Goal: Transaction & Acquisition: Purchase product/service

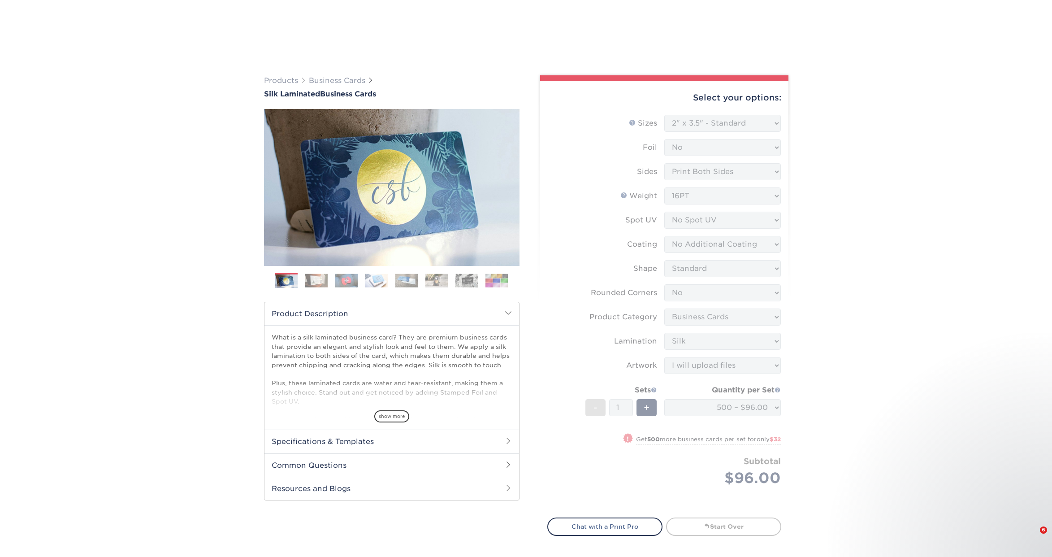
select select "2.00x3.50"
select select "0"
select select "3b5148f1-0588-4f88-a218-97bcfdce65c1"
select select "ccacb42f-45f7-42d3-bbd3-7c8421cf37f0"
select select "upload"
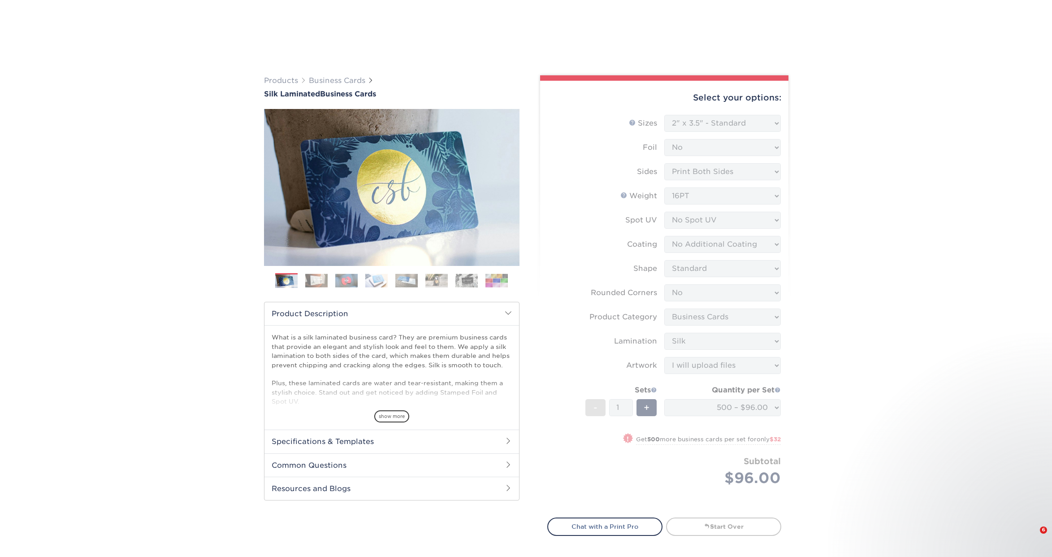
select select "500 – $96.00"
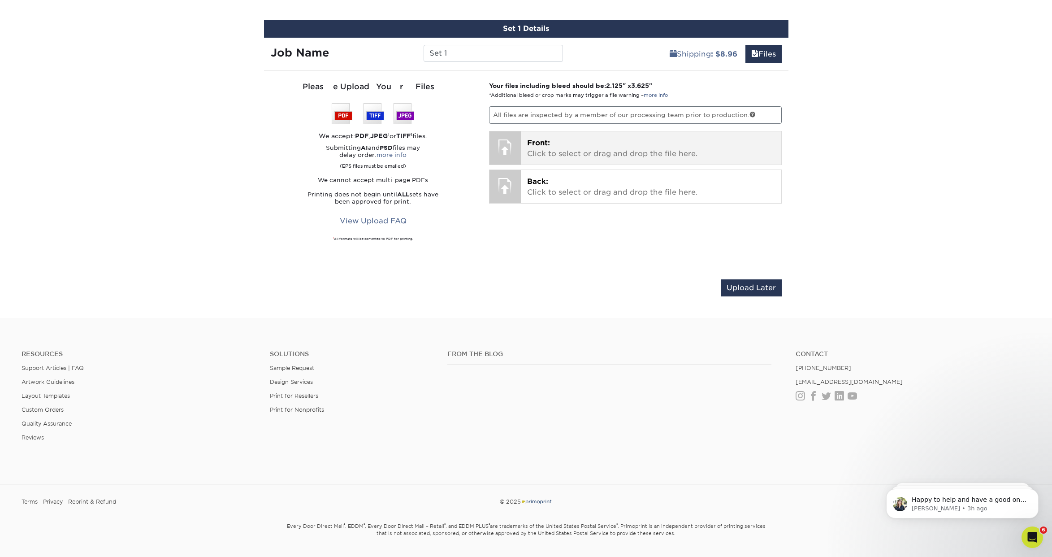
click at [572, 147] on p "Front: Click to select or drag and drop the file here." at bounding box center [651, 149] width 248 height 22
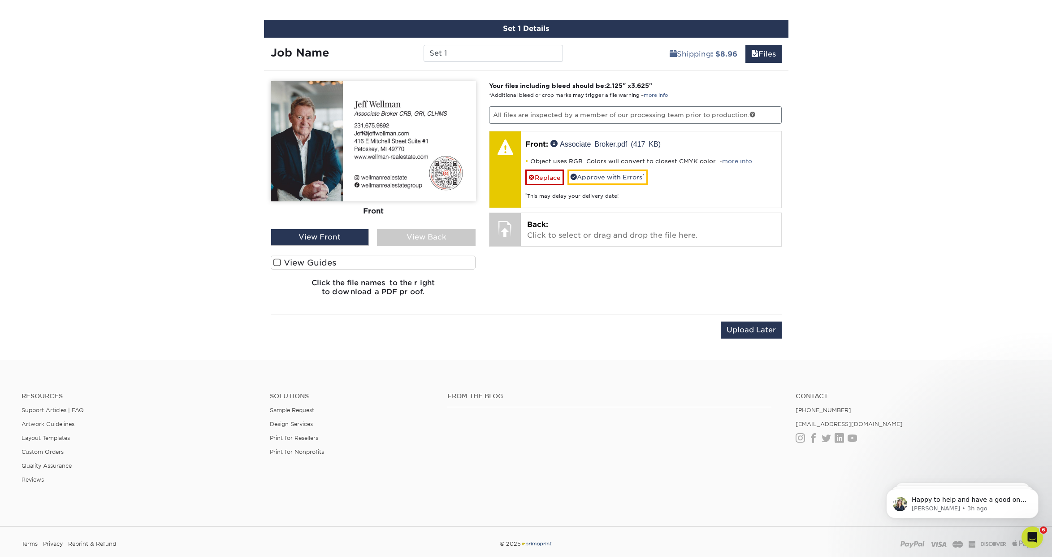
click at [277, 264] on span at bounding box center [277, 262] width 8 height 9
click at [0, 0] on input "View Guides" at bounding box center [0, 0] width 0 height 0
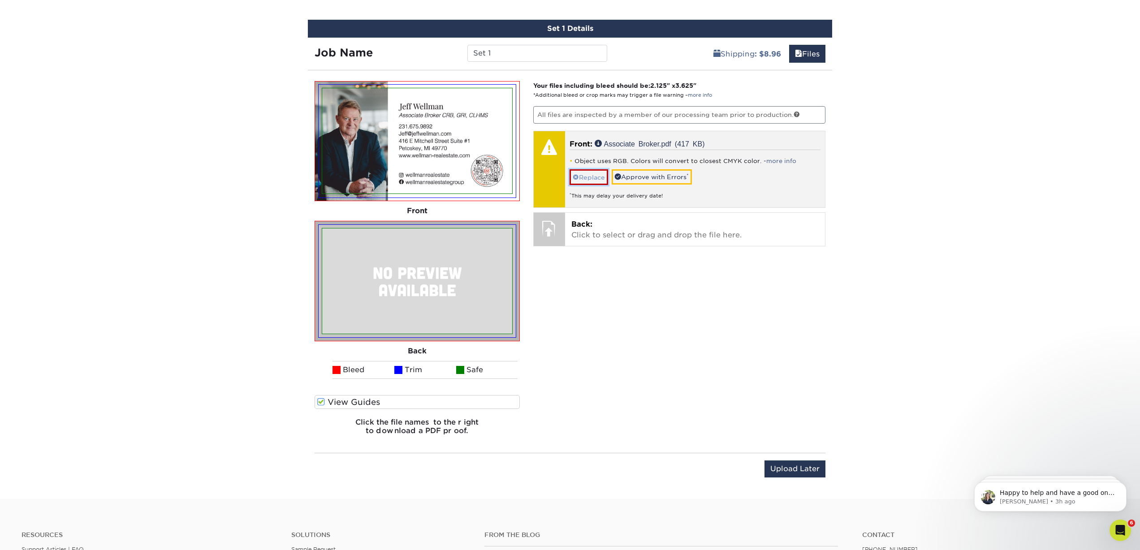
click at [589, 178] on link "Replace" at bounding box center [589, 177] width 39 height 16
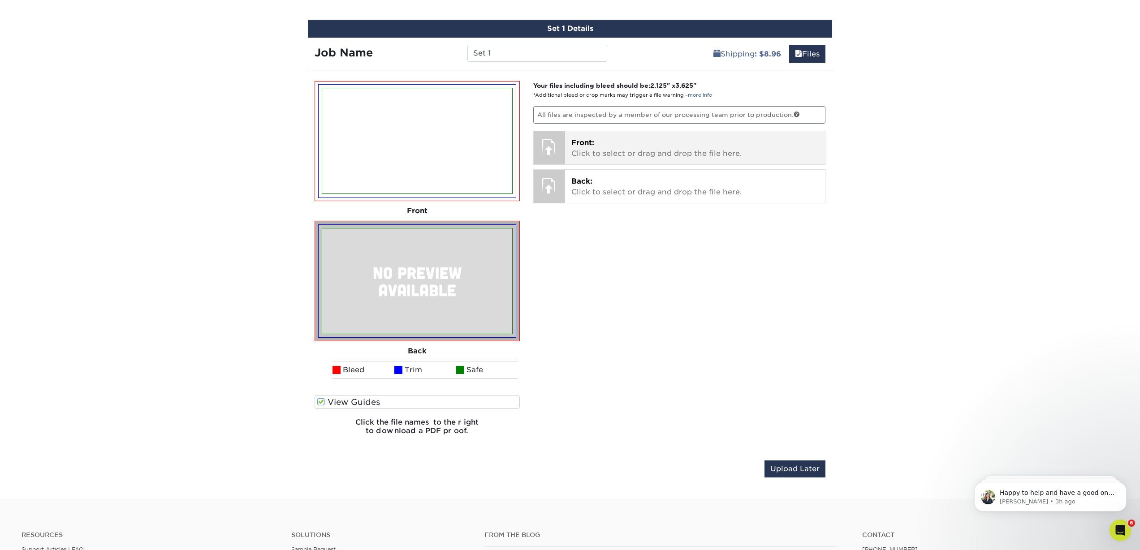
click at [599, 147] on p "Front: Click to select or drag and drop the file here." at bounding box center [695, 149] width 248 height 22
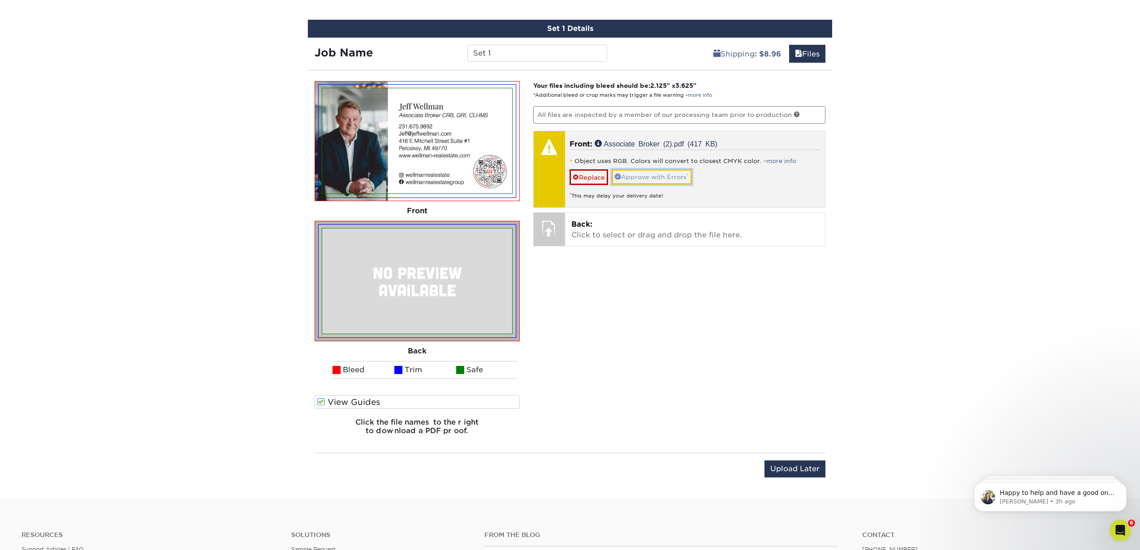
click at [653, 180] on link "Approve with Errors *" at bounding box center [652, 176] width 80 height 15
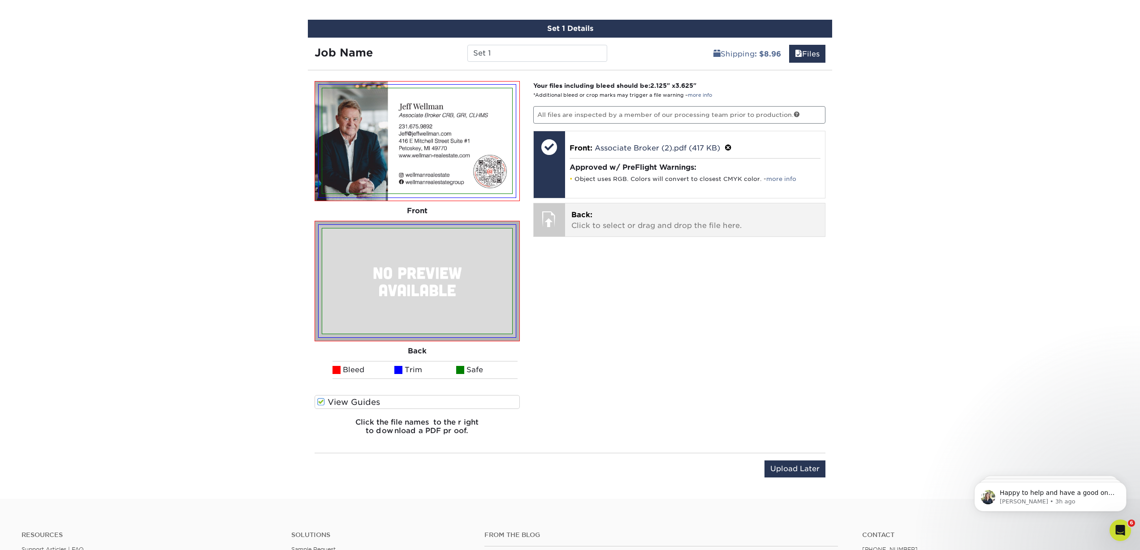
click at [631, 221] on p "Back: Click to select or drag and drop the file here." at bounding box center [695, 221] width 248 height 22
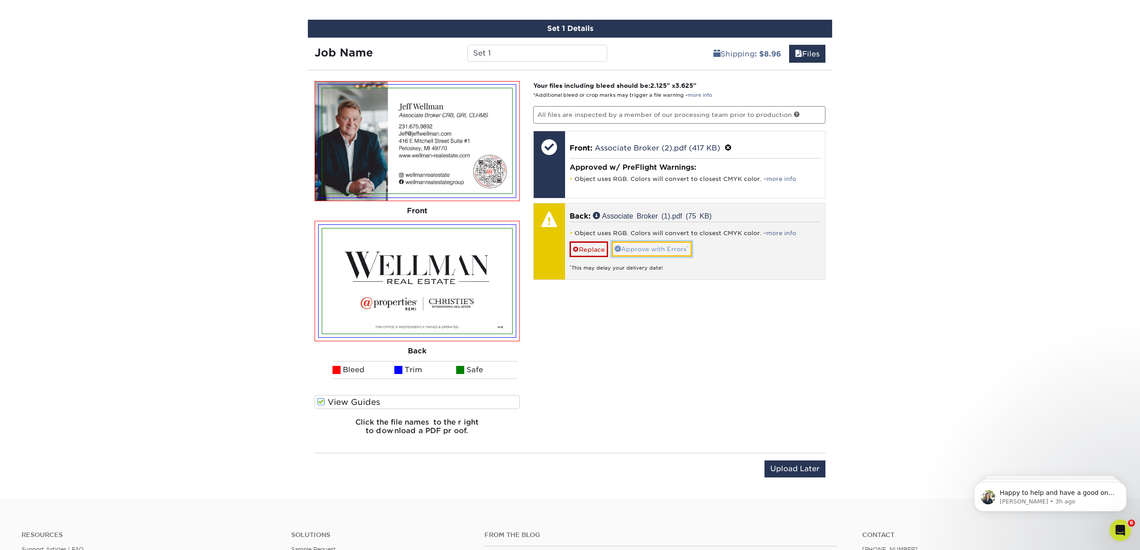
click at [666, 249] on link "Approve with Errors *" at bounding box center [652, 249] width 80 height 15
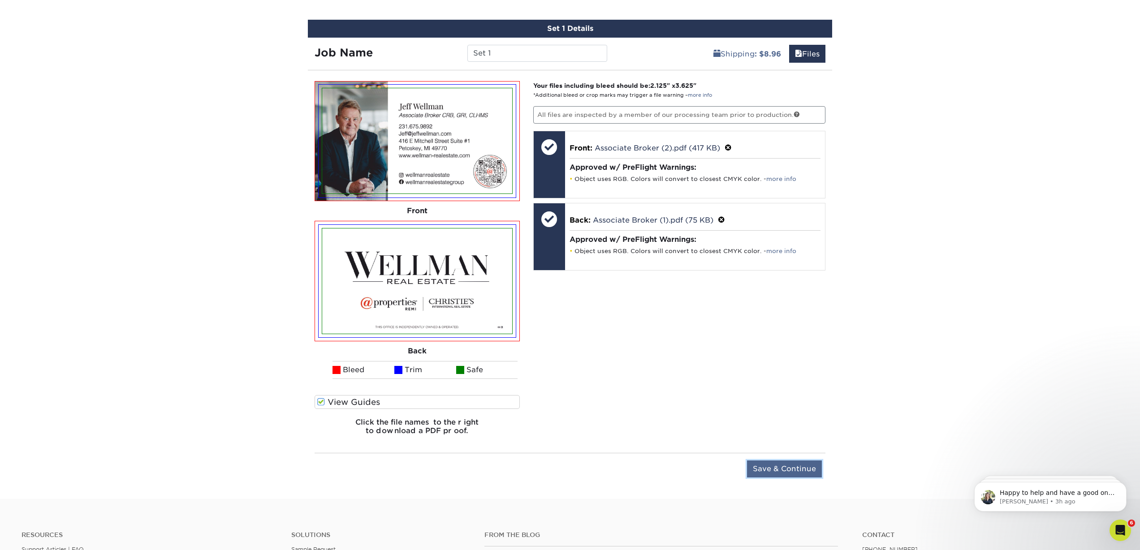
click at [783, 467] on input "Save & Continue" at bounding box center [784, 469] width 75 height 17
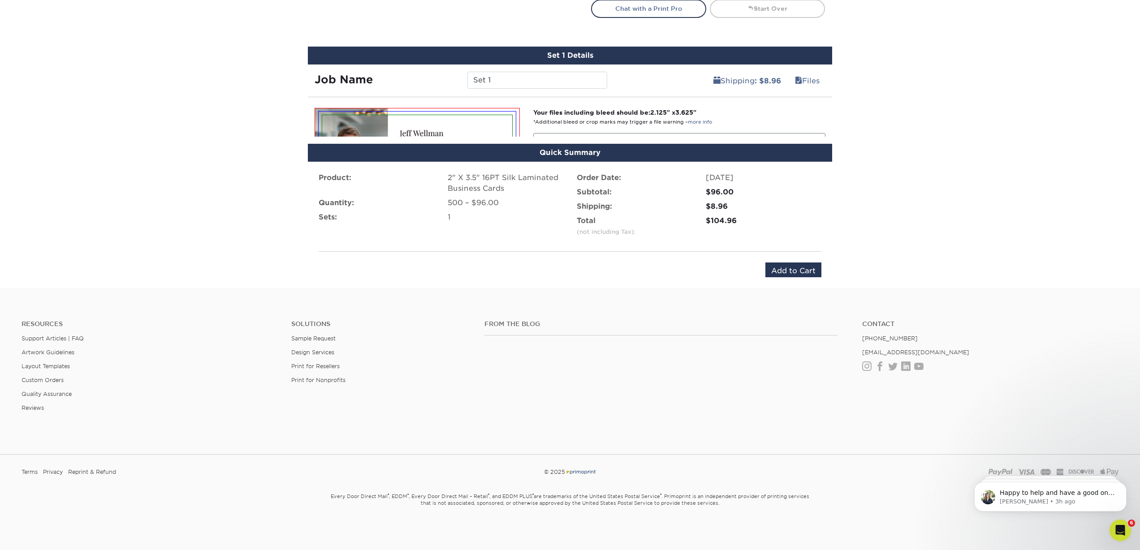
scroll to position [491, 0]
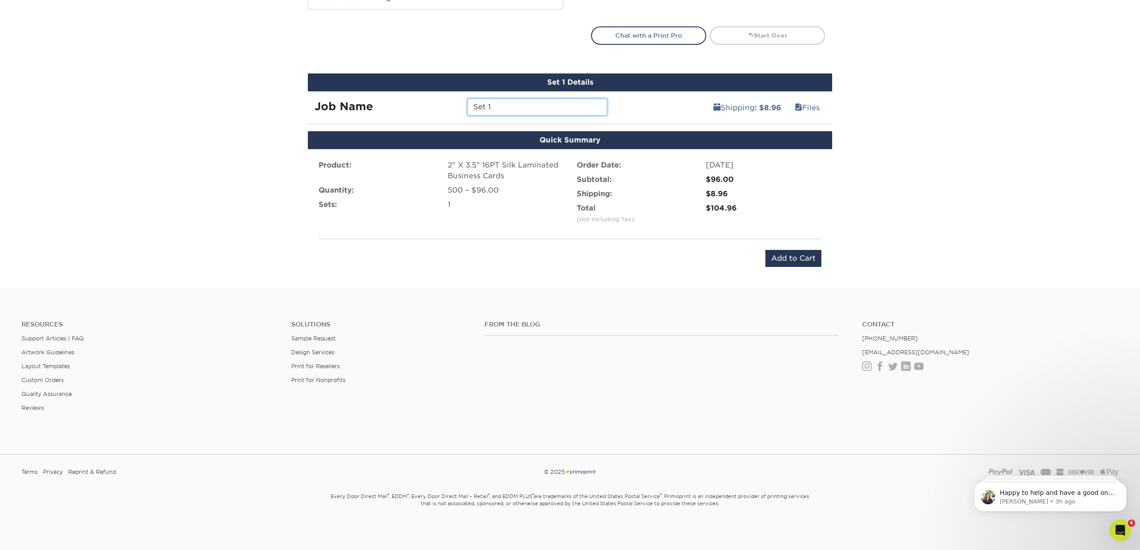
drag, startPoint x: 517, startPoint y: 108, endPoint x: 370, endPoint y: 100, distance: 147.6
click at [370, 100] on div "Job Name Set 1" at bounding box center [461, 107] width 306 height 17
type input "Final Jeff Card"
click at [794, 258] on input "Add to Cart" at bounding box center [793, 258] width 56 height 17
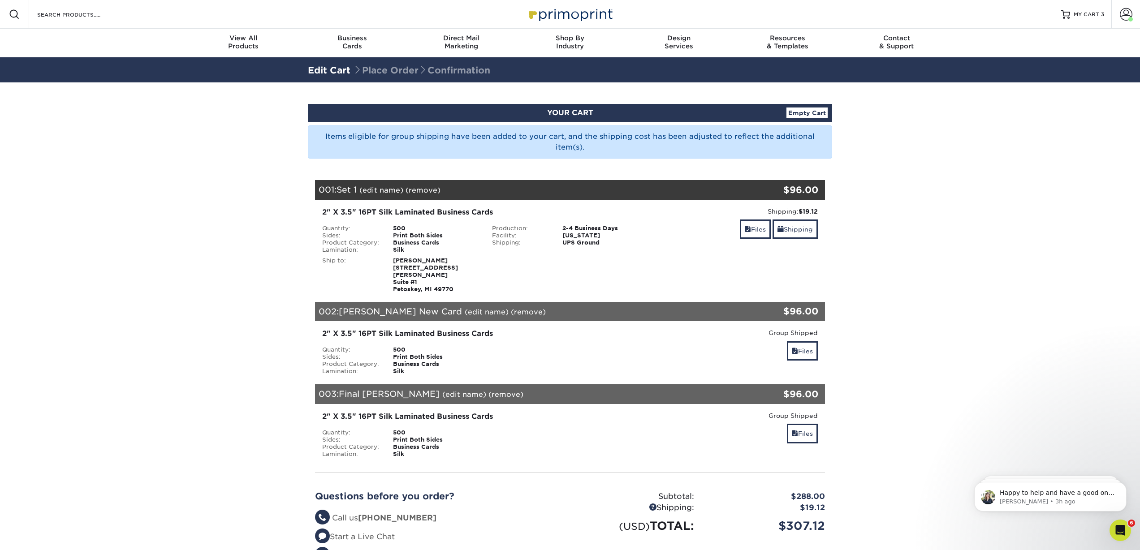
click at [511, 308] on link "(remove)" at bounding box center [528, 312] width 35 height 9
click at [688, 308] on link "Yes" at bounding box center [694, 312] width 13 height 9
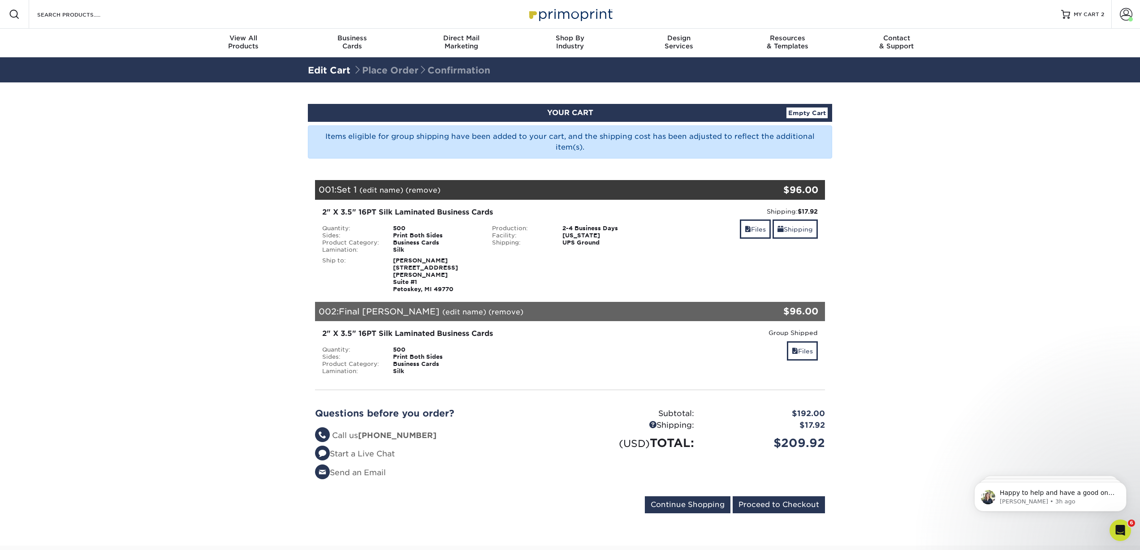
click at [421, 191] on link "(remove)" at bounding box center [423, 190] width 35 height 9
click at [588, 190] on link "Yes" at bounding box center [589, 190] width 13 height 9
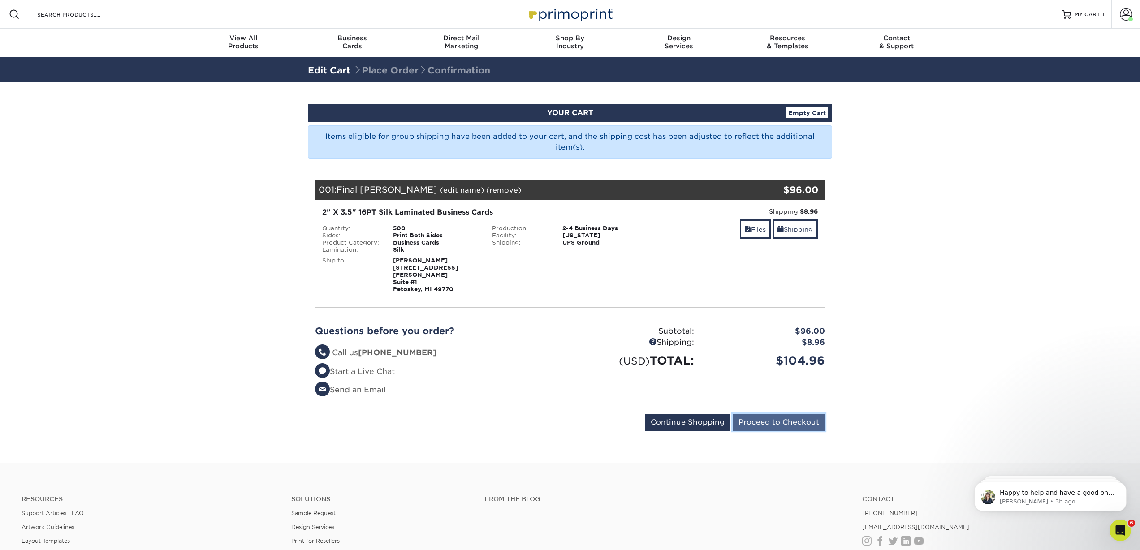
click at [794, 418] on input "Proceed to Checkout" at bounding box center [779, 422] width 92 height 17
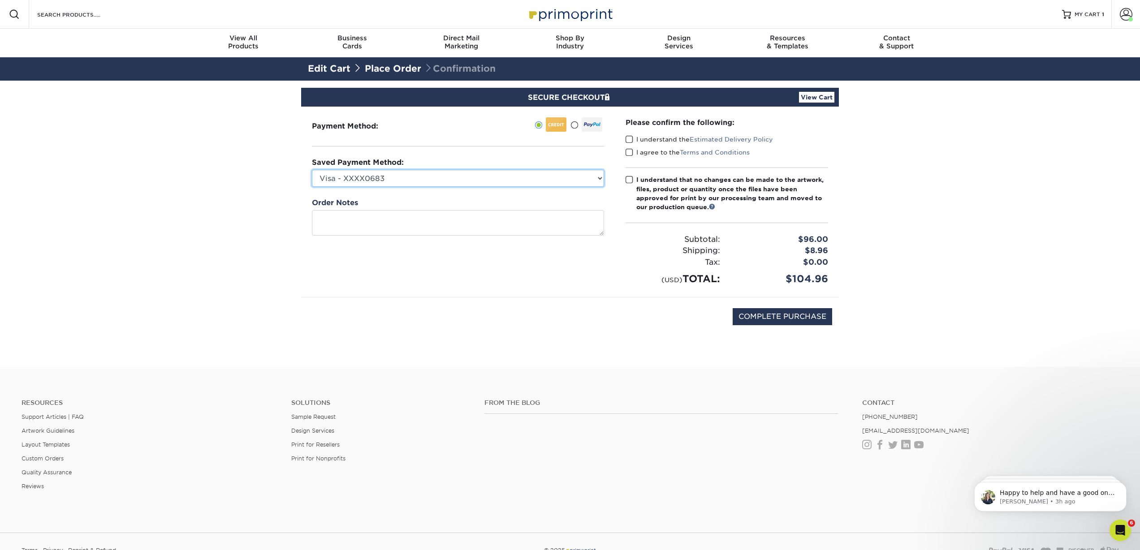
click at [587, 178] on select "Visa - XXXX0683 New Credit Card" at bounding box center [458, 178] width 292 height 17
click at [312, 170] on select "Visa - XXXX0683 New Credit Card" at bounding box center [458, 178] width 292 height 17
click at [627, 138] on span at bounding box center [630, 139] width 8 height 9
click at [0, 0] on input "I understand the Estimated Delivery Policy" at bounding box center [0, 0] width 0 height 0
click at [628, 154] on span at bounding box center [630, 152] width 8 height 9
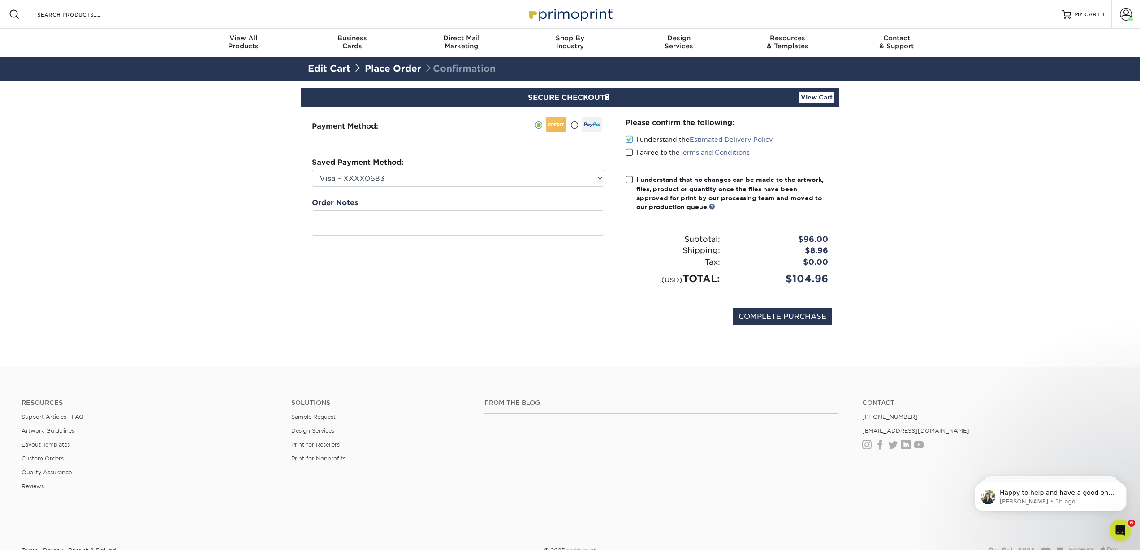
click at [0, 0] on input "I agree to the Terms and Conditions" at bounding box center [0, 0] width 0 height 0
click at [627, 181] on span at bounding box center [630, 180] width 8 height 9
click at [0, 0] on input "I understand that no changes can be made to the artwork, files, product or quan…" at bounding box center [0, 0] width 0 height 0
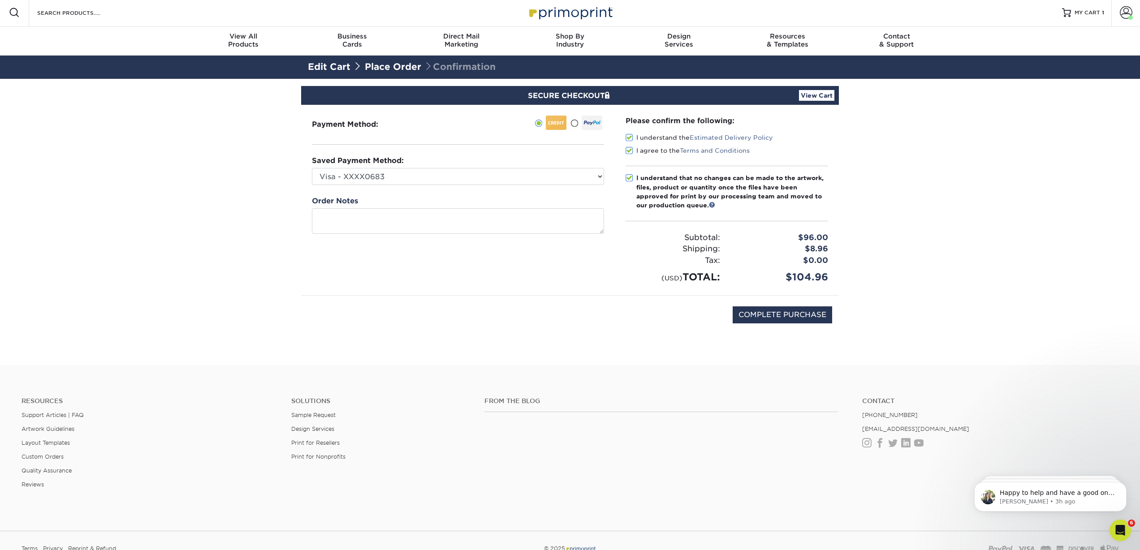
click at [816, 96] on link "View Cart" at bounding box center [816, 95] width 35 height 11
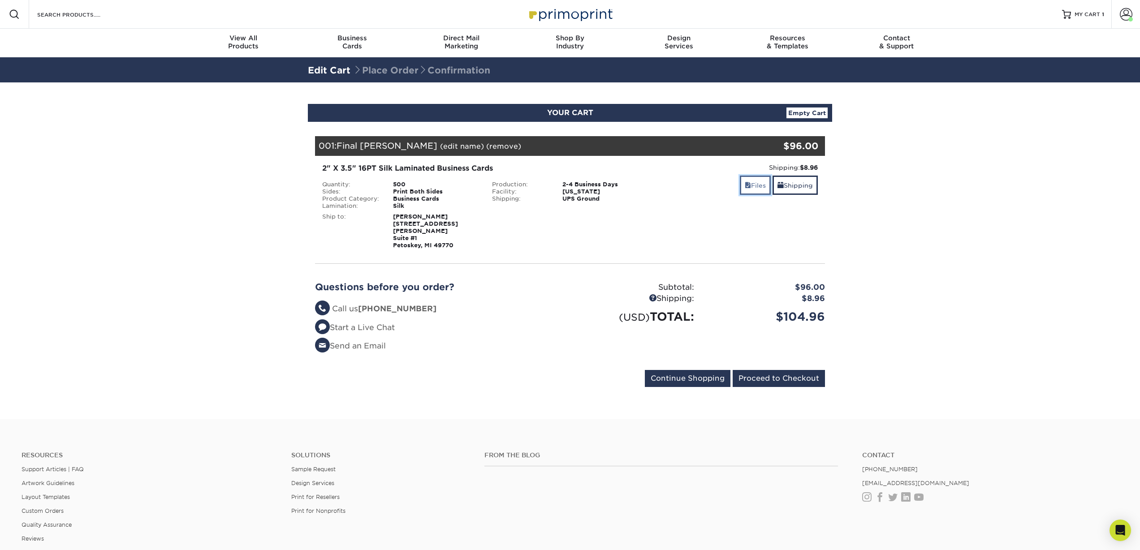
click at [750, 186] on link "Files" at bounding box center [755, 185] width 31 height 19
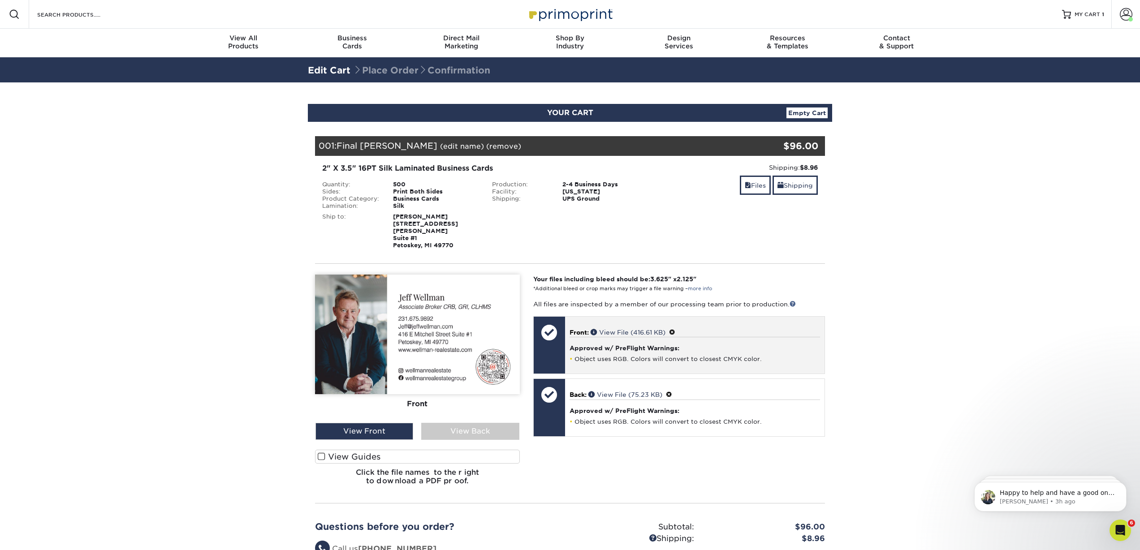
click at [587, 345] on div "Approved w/ PreFlight Warnings: Object uses RGB. Colors will convert to closest…" at bounding box center [695, 350] width 251 height 26
click at [558, 342] on div at bounding box center [549, 345] width 31 height 57
click at [593, 355] on li "Object uses RGB. Colors will convert to closest CMYK color." at bounding box center [695, 359] width 251 height 8
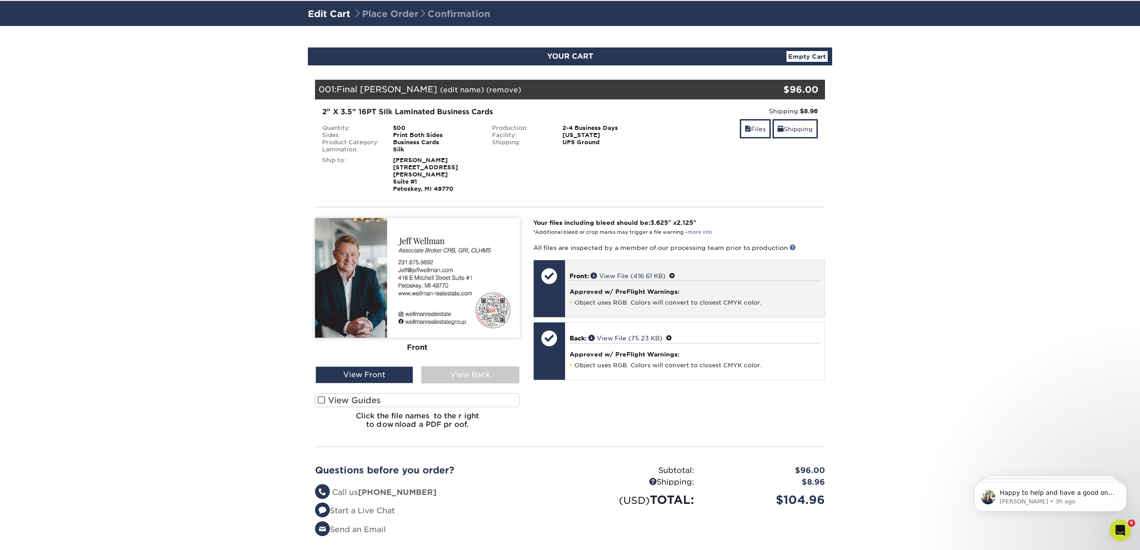
scroll to position [58, 0]
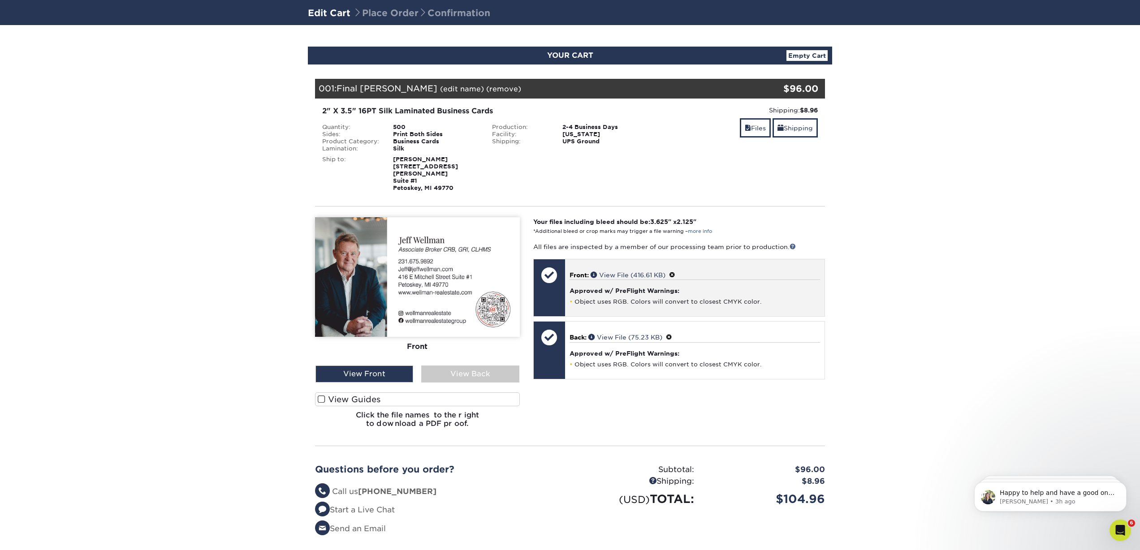
click at [611, 280] on div "Approved w/ PreFlight Warnings: Object uses RGB. Colors will convert to closest…" at bounding box center [695, 293] width 251 height 26
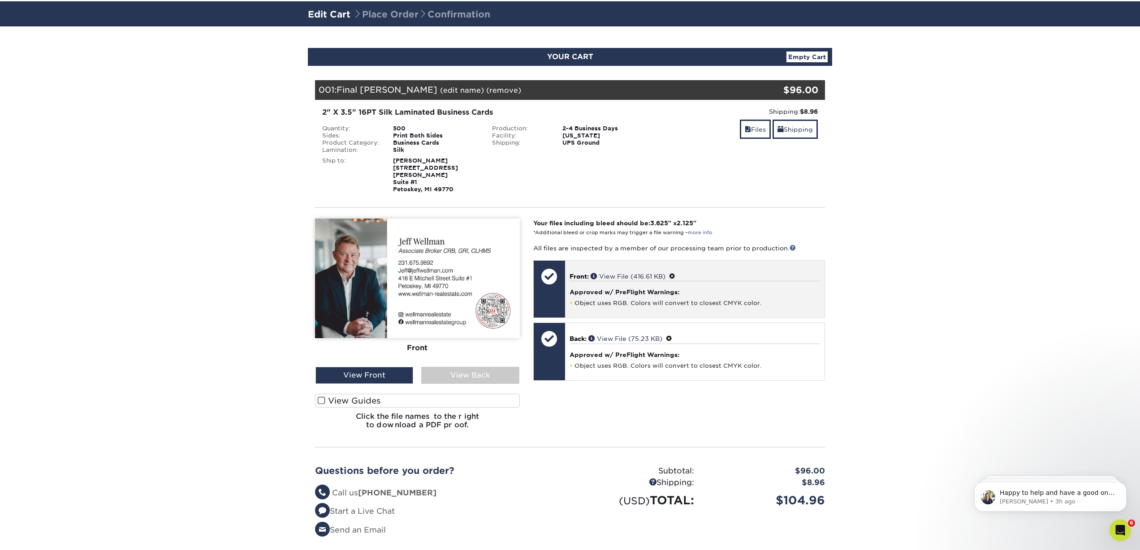
click at [545, 274] on div at bounding box center [549, 276] width 31 height 31
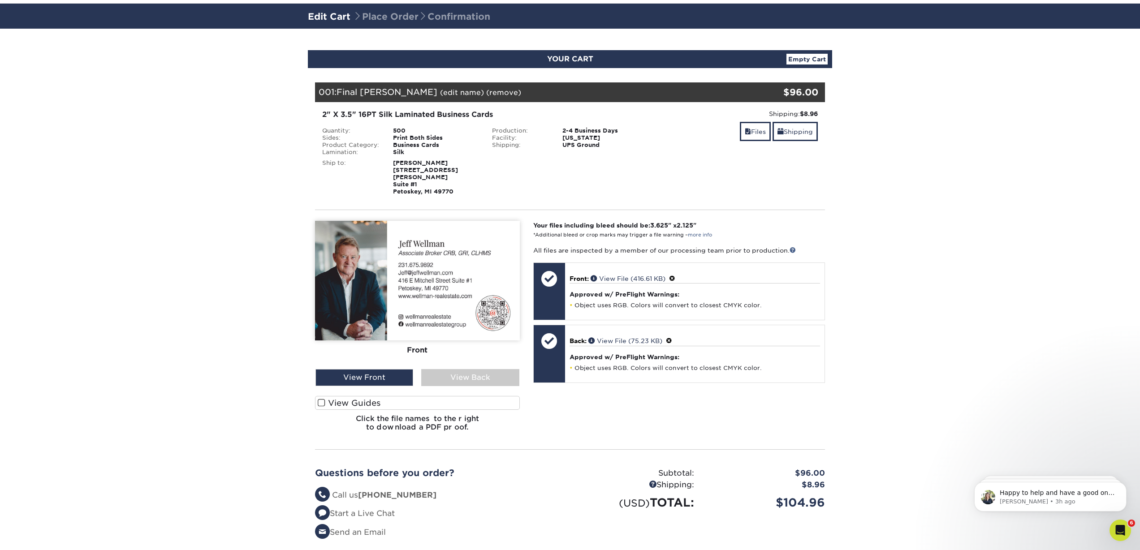
scroll to position [52, 0]
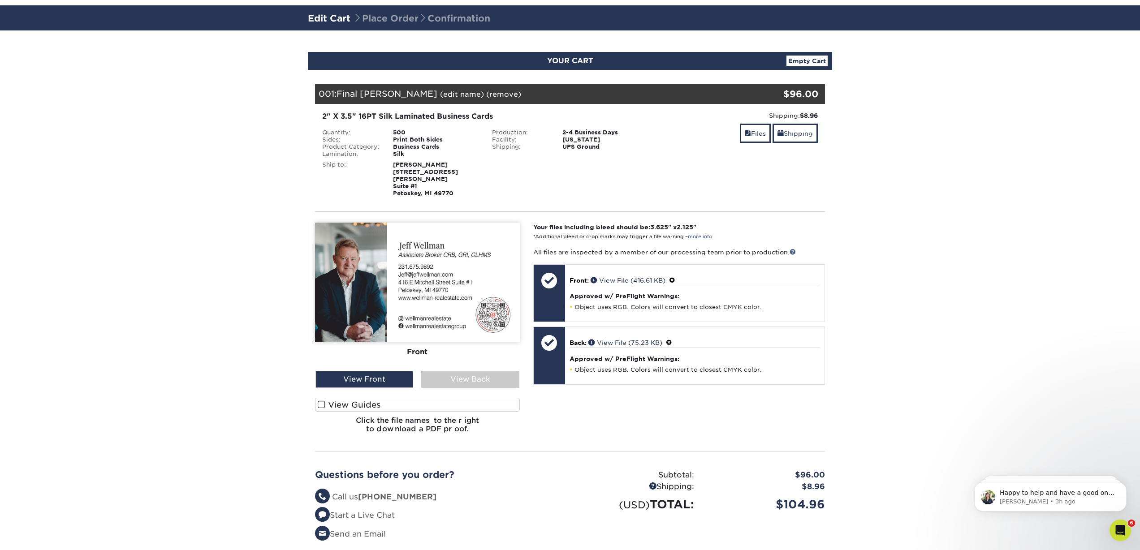
click at [321, 401] on span at bounding box center [322, 405] width 8 height 9
click at [0, 0] on input "View Guides" at bounding box center [0, 0] width 0 height 0
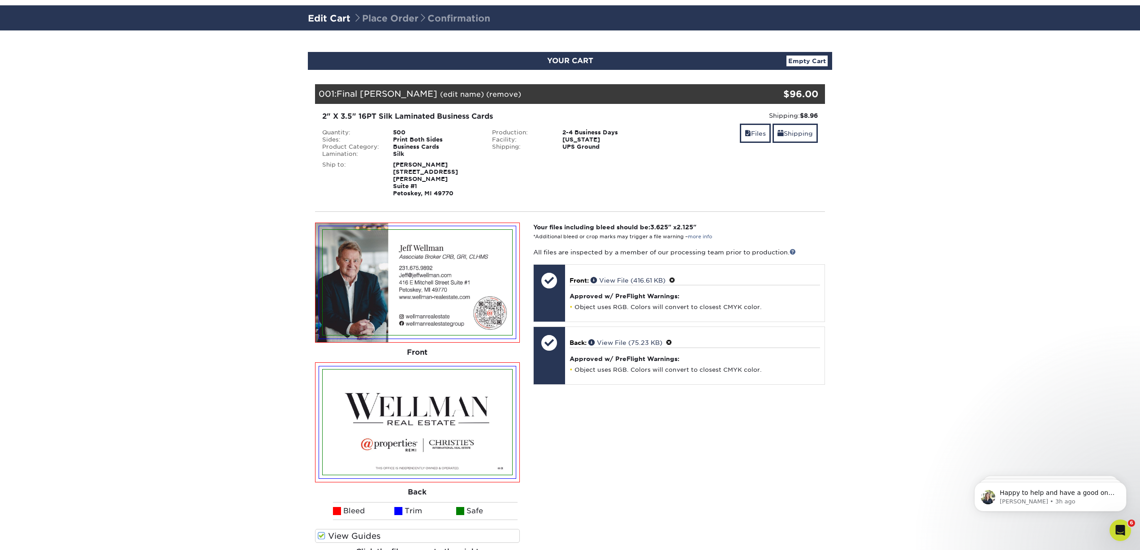
click at [611, 443] on div "Your files including bleed should be: 3.625 " x 2.125 " *Additional bleed or cr…" at bounding box center [679, 398] width 305 height 350
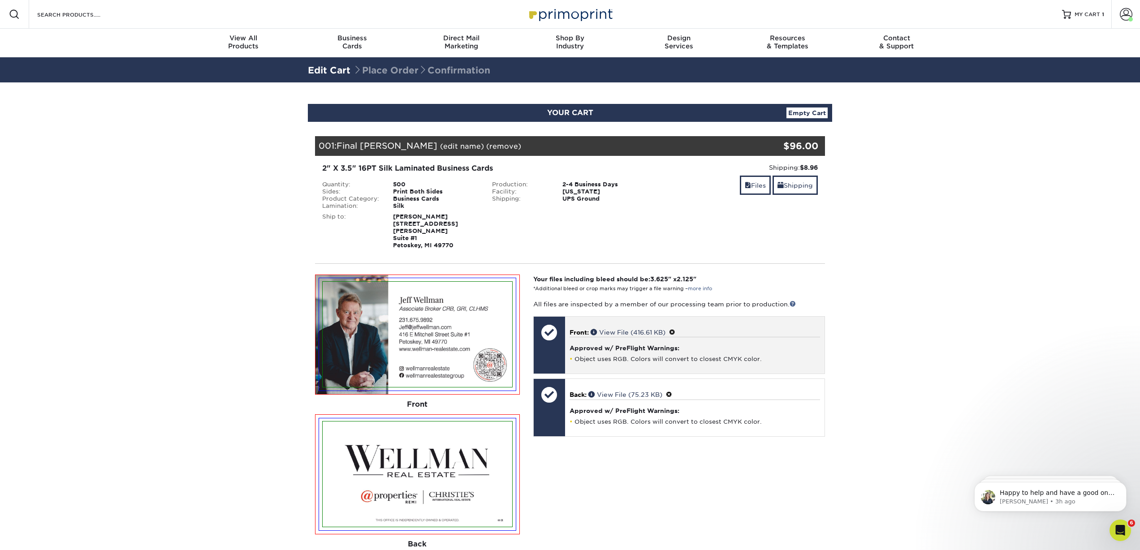
click at [681, 345] on div "Approved w/ PreFlight Warnings: Object uses RGB. Colors will convert to closest…" at bounding box center [695, 350] width 251 height 26
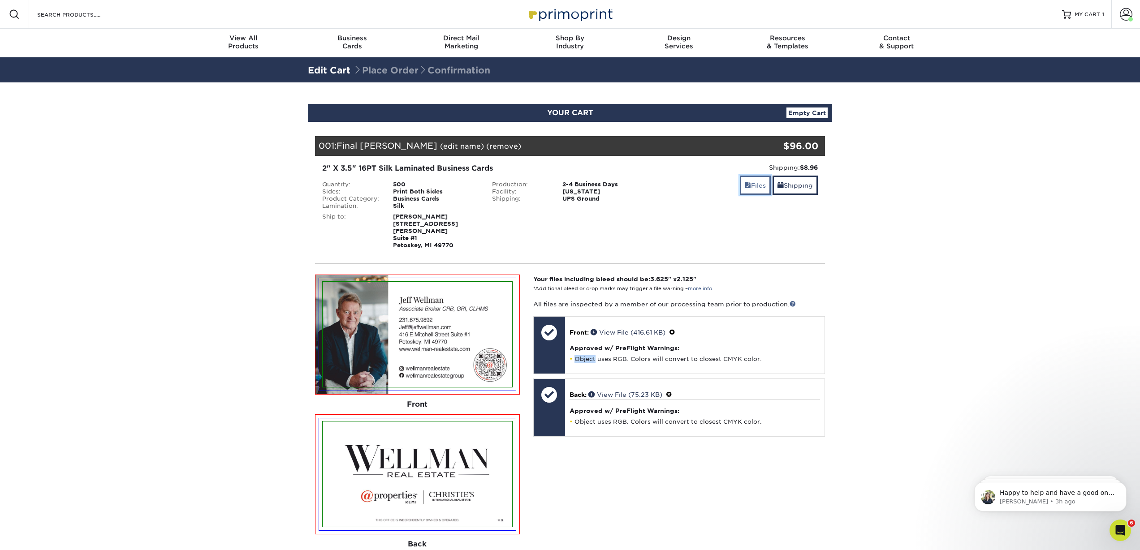
click at [761, 180] on link "Files" at bounding box center [755, 185] width 31 height 19
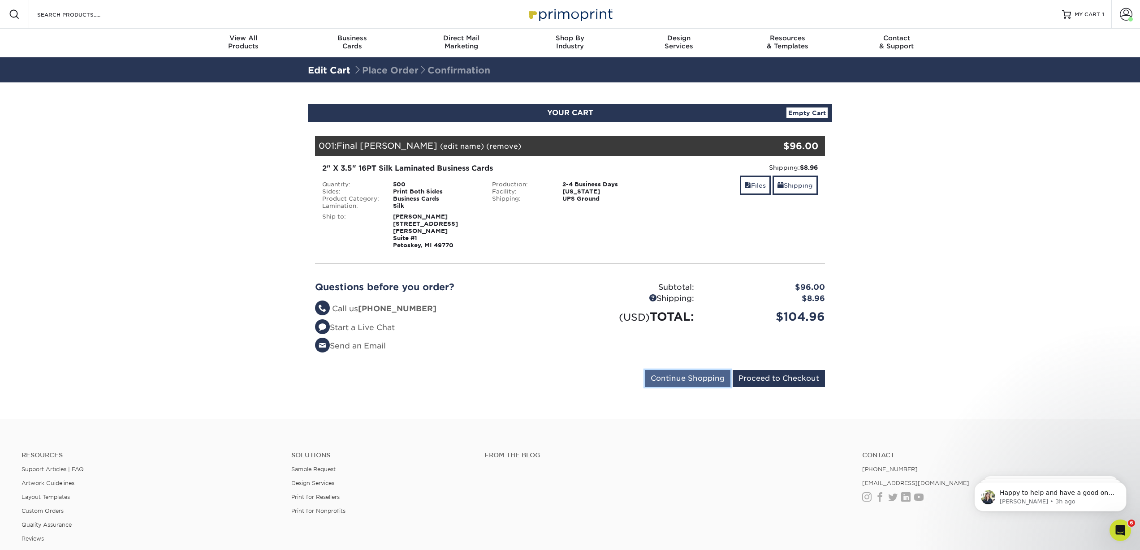
click at [700, 372] on input "Continue Shopping" at bounding box center [688, 378] width 86 height 17
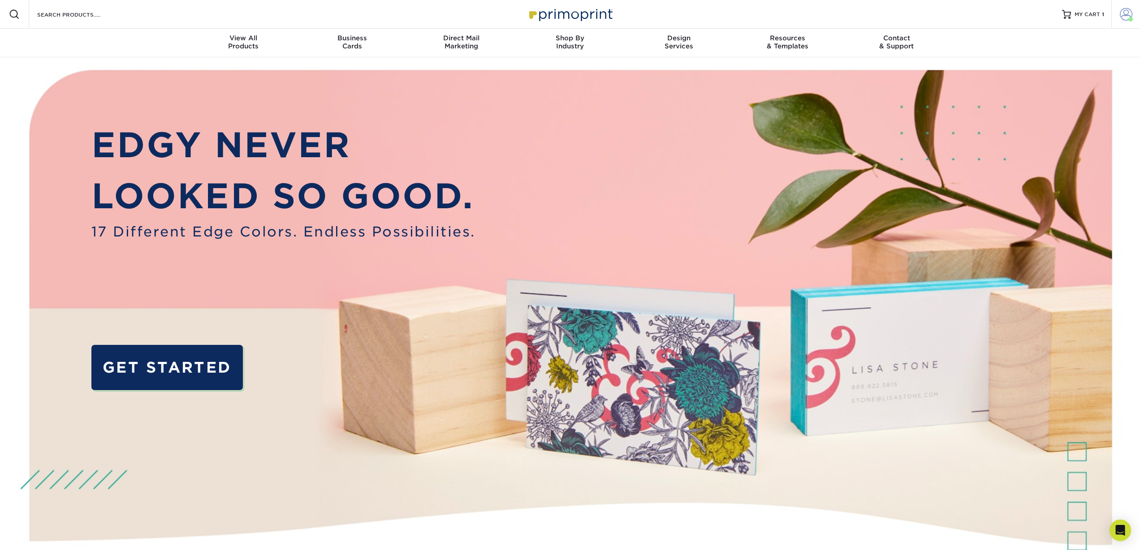
click at [1128, 17] on span at bounding box center [1126, 14] width 13 height 13
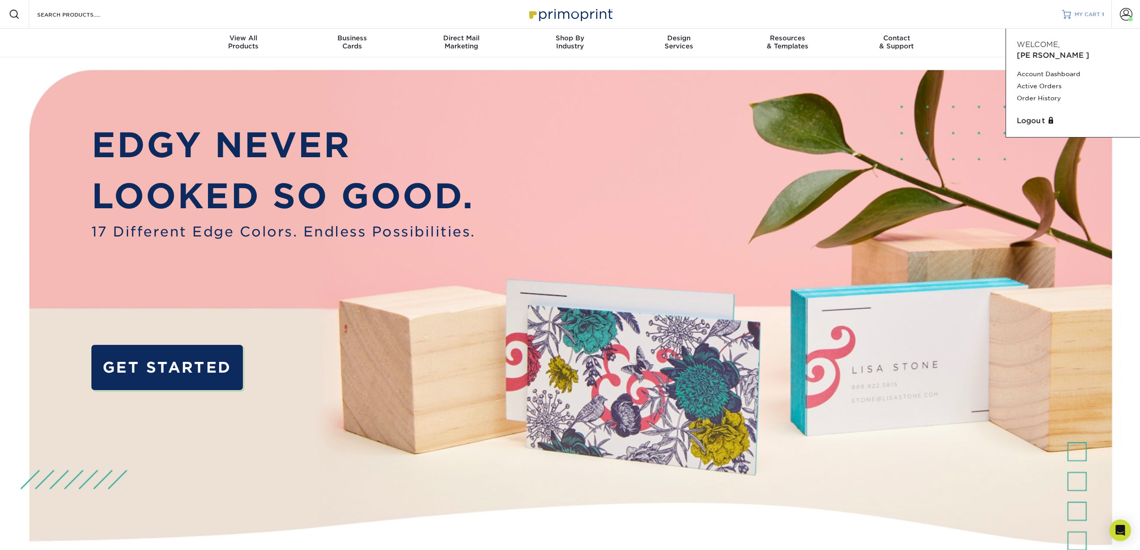
click at [1098, 14] on span "MY CART" at bounding box center [1088, 15] width 26 height 8
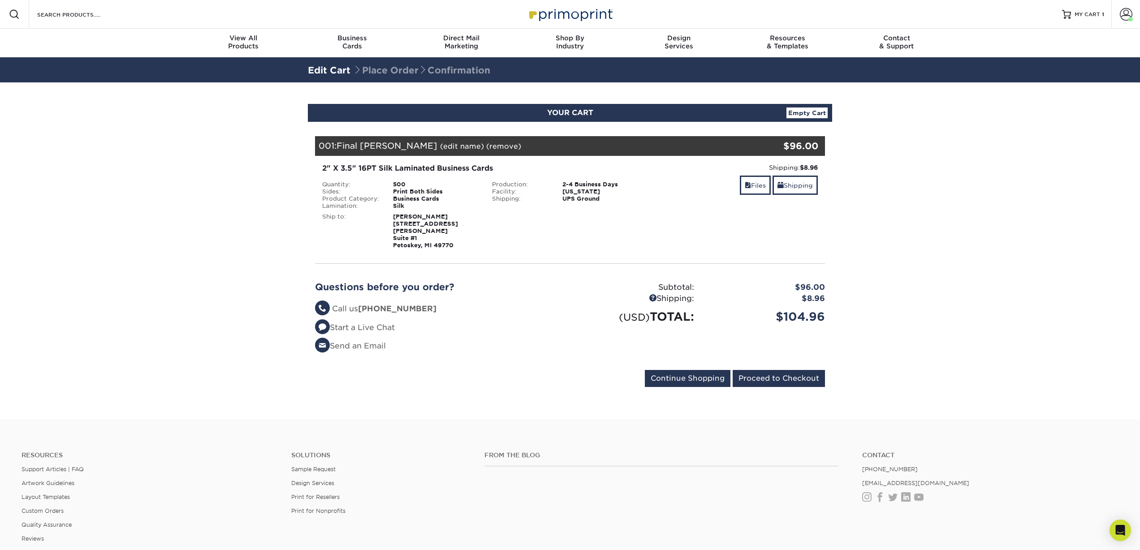
click at [392, 171] on div "2" X 3.5" 16PT Silk Laminated Business Cards" at bounding box center [485, 168] width 326 height 11
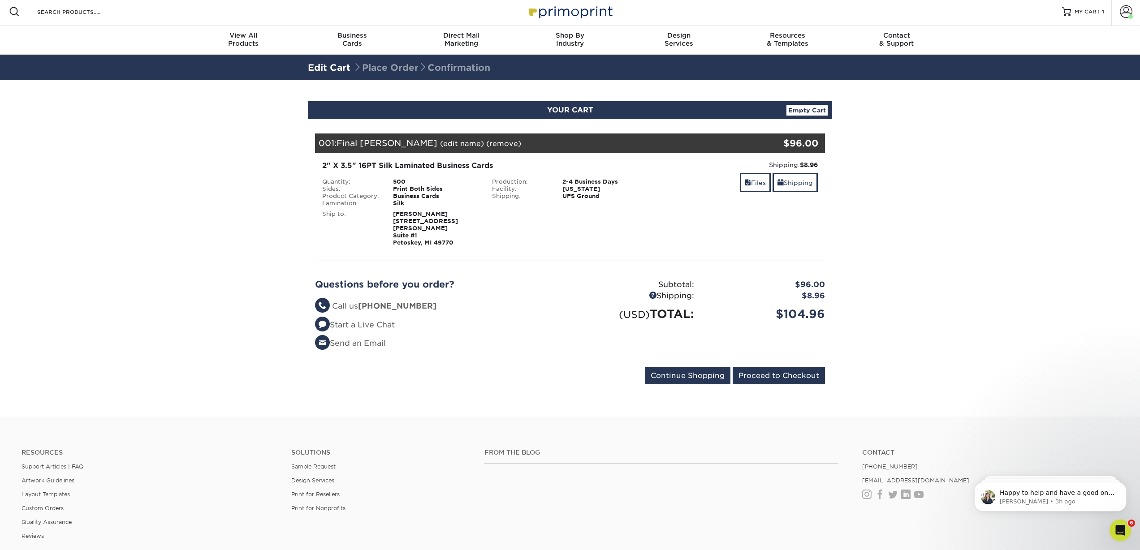
click at [402, 166] on div "2" X 3.5" 16PT Silk Laminated Business Cards" at bounding box center [485, 165] width 326 height 11
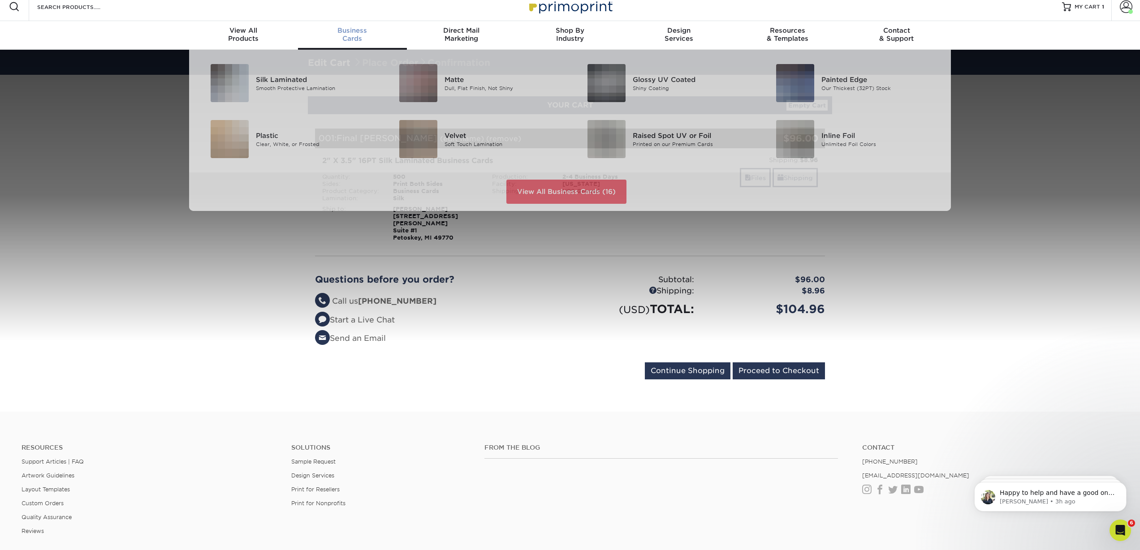
scroll to position [8, 0]
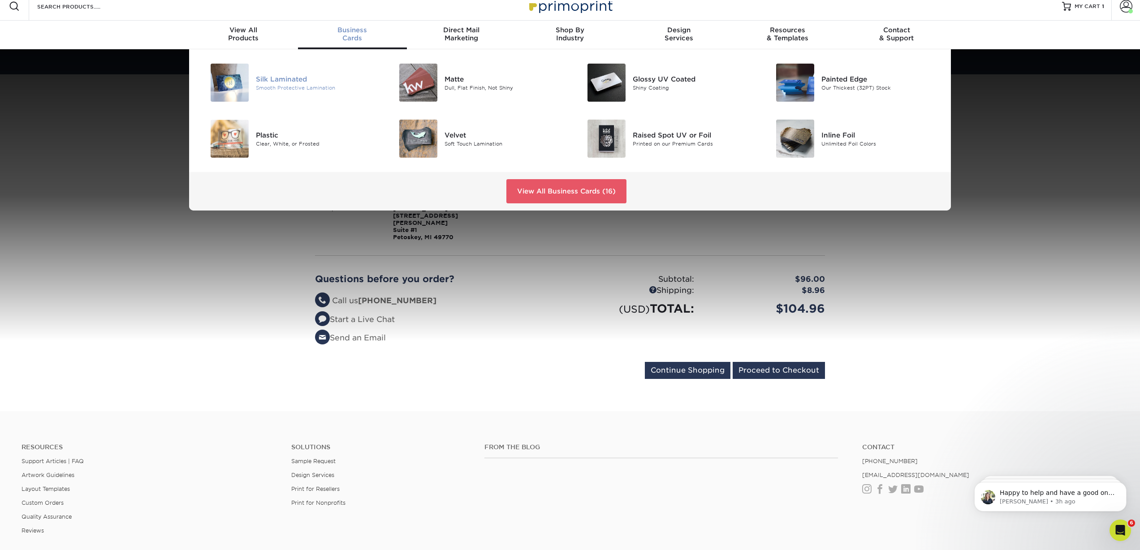
click at [311, 85] on div "Smooth Protective Lamination" at bounding box center [315, 88] width 119 height 8
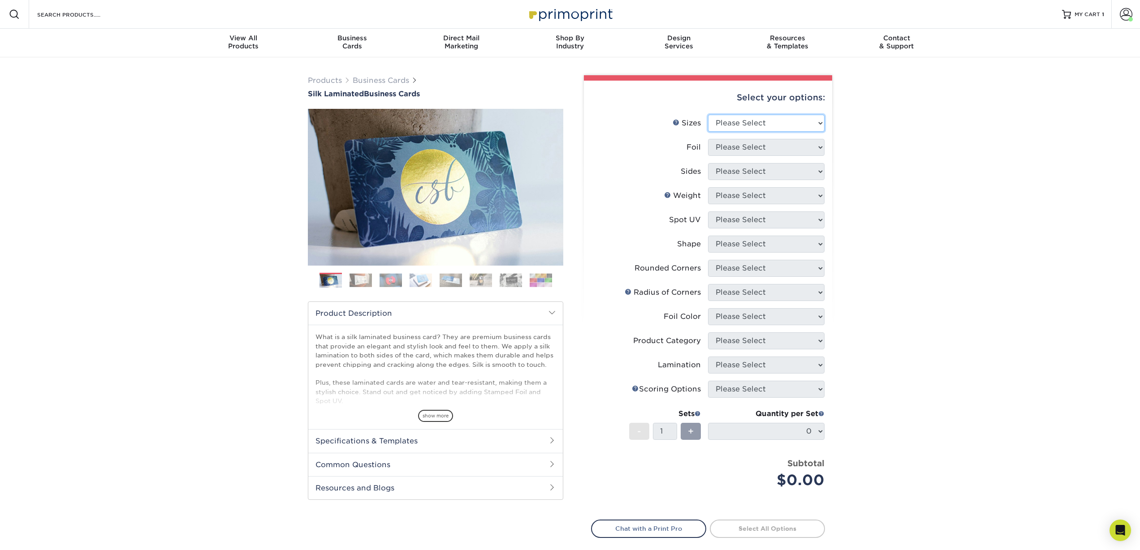
click at [796, 121] on select "Please Select 1.5" x 3.5" - Mini 1.75" x 3.5" - Mini 2" x 2" - Square 2" x 3" -…" at bounding box center [766, 123] width 117 height 17
select select "2.00x3.50"
click at [708, 115] on select "Please Select 1.5" x 3.5" - Mini 1.75" x 3.5" - Mini 2" x 2" - Square 2" x 3" -…" at bounding box center [766, 123] width 117 height 17
click at [771, 147] on select "Please Select Yes No" at bounding box center [766, 147] width 117 height 17
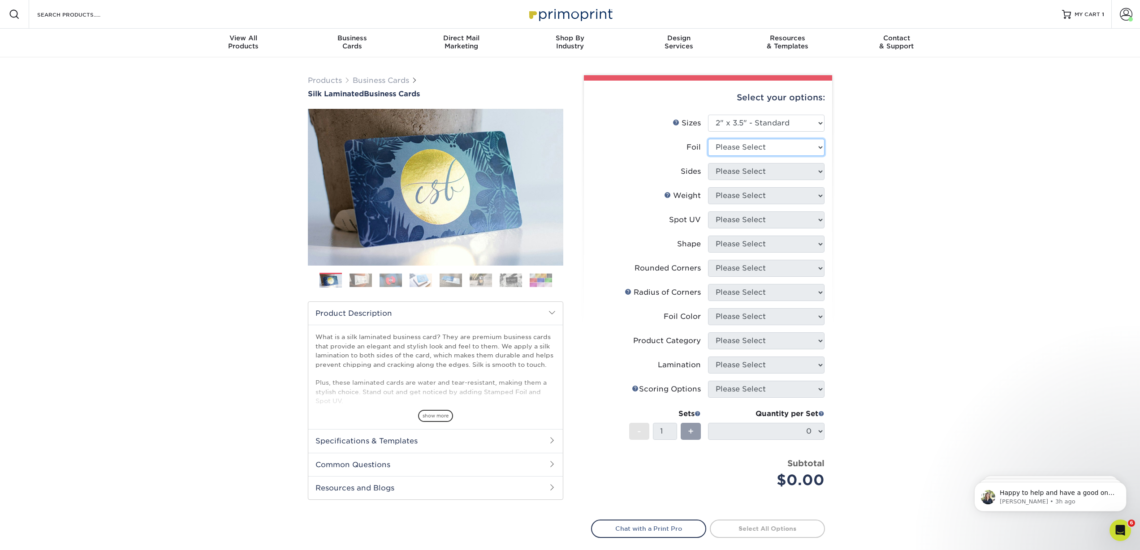
select select "0"
click at [708, 139] on select "Please Select Yes No" at bounding box center [766, 147] width 117 height 17
click at [767, 172] on select "Please Select Print Both Sides Print Front Only" at bounding box center [766, 171] width 117 height 17
select select "13abbda7-1d64-4f25-8bb2-c179b224825d"
click at [708, 163] on select "Please Select Print Both Sides Print Front Only" at bounding box center [766, 171] width 117 height 17
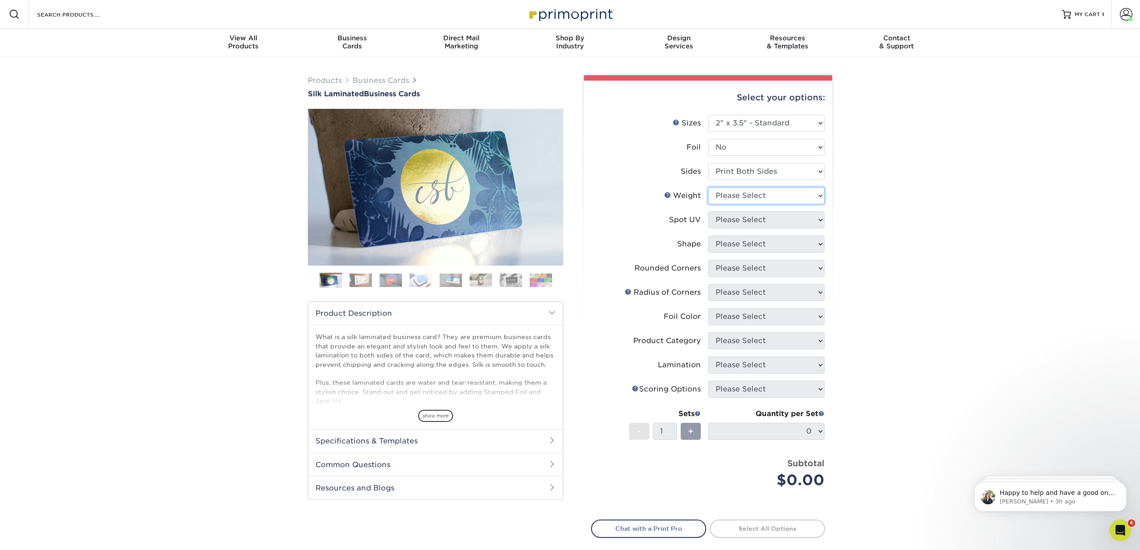
click at [770, 197] on select "Please Select 16PT" at bounding box center [766, 195] width 117 height 17
select select "16PT"
click at [708, 187] on select "Please Select 16PT" at bounding box center [766, 195] width 117 height 17
click at [770, 221] on select "Please Select No Spot UV Front and Back (Both Sides) Front Only Back Only" at bounding box center [766, 220] width 117 height 17
select select "3"
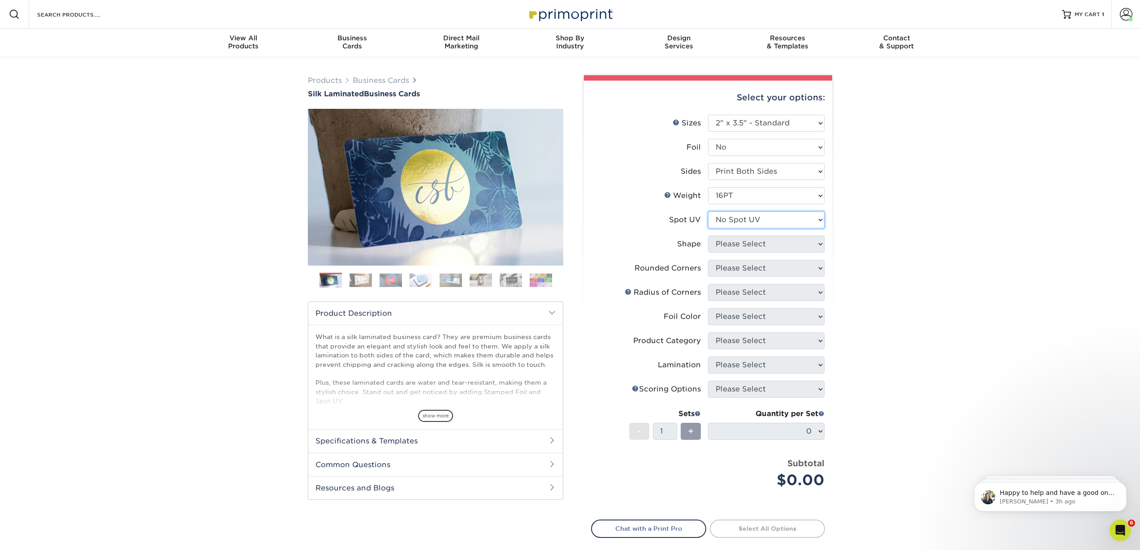
click at [708, 212] on select "Please Select No Spot UV Front and Back (Both Sides) Front Only Back Only" at bounding box center [766, 220] width 117 height 17
click at [0, 0] on select at bounding box center [0, 0] width 0 height 0
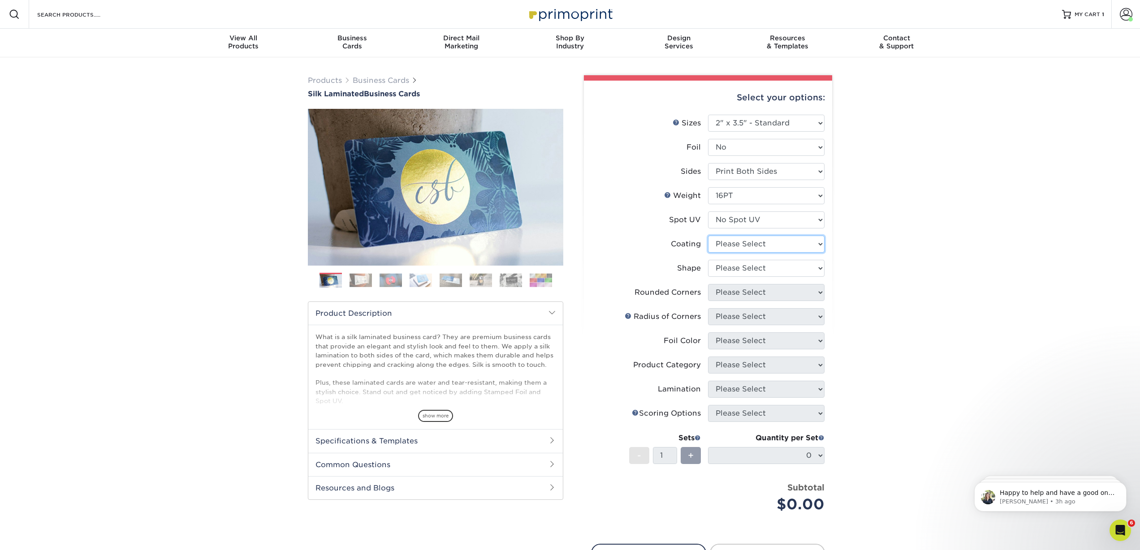
select select "3e7618de-abca-4bda-9f97-8b9129e913d8"
click at [708, 236] on select at bounding box center [766, 244] width 117 height 17
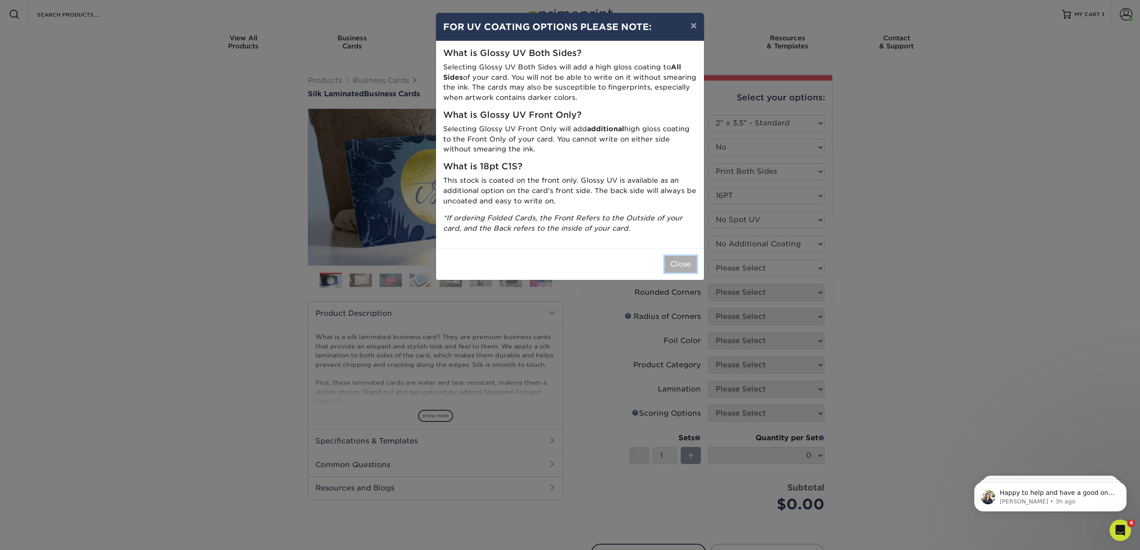
click at [668, 260] on button "Close" at bounding box center [681, 264] width 32 height 17
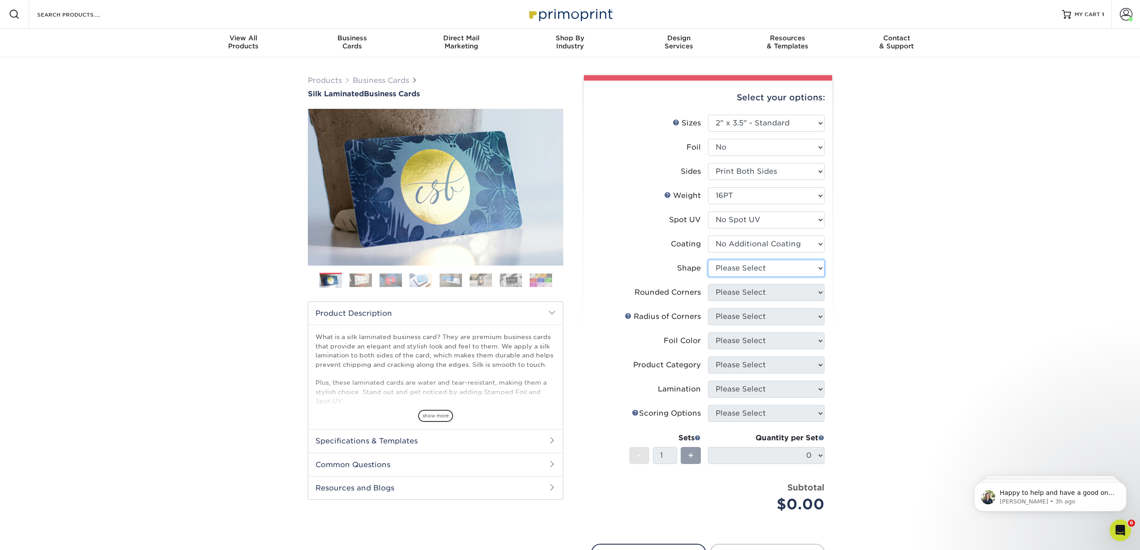
click at [747, 267] on select "Please Select Standard Oval" at bounding box center [766, 268] width 117 height 17
select select "standard"
click at [708, 260] on select "Please Select Standard Oval" at bounding box center [766, 268] width 117 height 17
click at [748, 291] on select "Please Select Yes - Round 2 Corners Yes - Round 4 Corners No" at bounding box center [766, 292] width 117 height 17
select select "0"
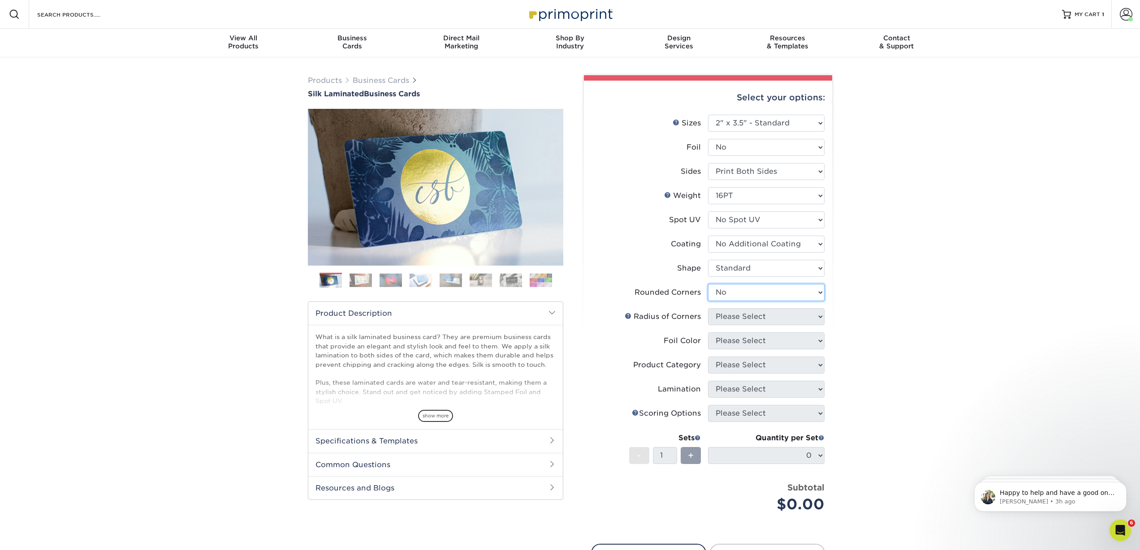
click at [708, 284] on select "Please Select Yes - Round 2 Corners Yes - Round 4 Corners No" at bounding box center [766, 292] width 117 height 17
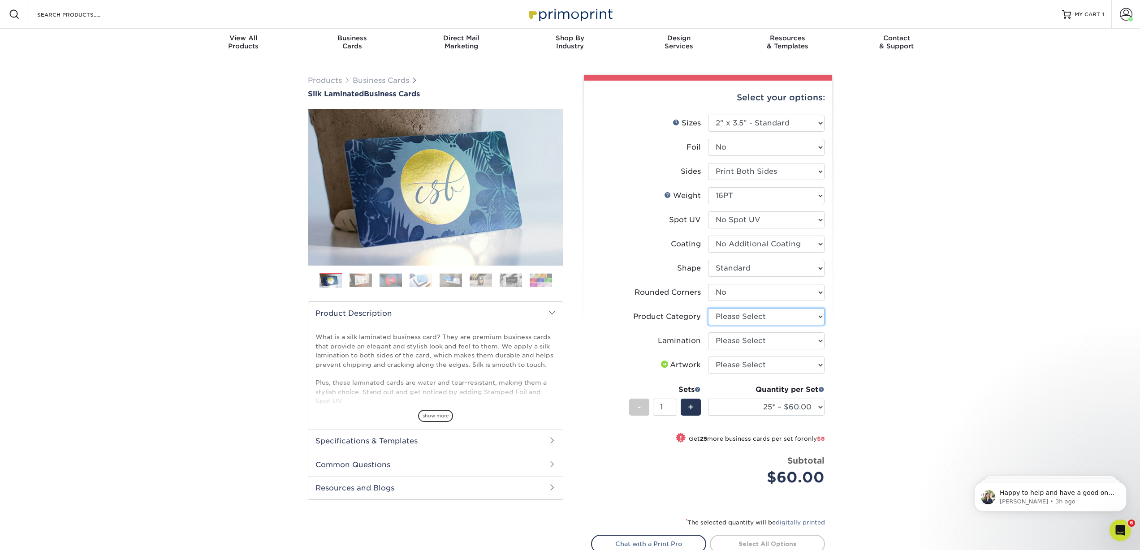
click at [753, 316] on select "Please Select Business Cards" at bounding box center [766, 316] width 117 height 17
select select "3b5148f1-0588-4f88-a218-97bcfdce65c1"
click at [708, 308] on select "Please Select Business Cards" at bounding box center [766, 316] width 117 height 17
click at [751, 339] on select "Please Select Silk" at bounding box center [766, 341] width 117 height 17
select select "ccacb42f-45f7-42d3-bbd3-7c8421cf37f0"
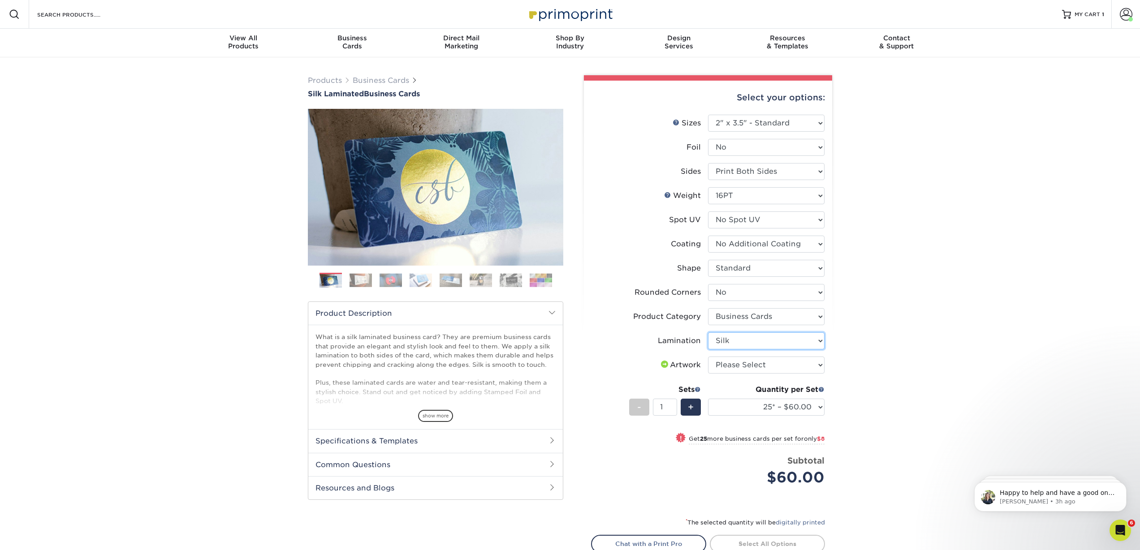
click at [708, 333] on select "Please Select Silk" at bounding box center [766, 341] width 117 height 17
click at [757, 367] on select "Please Select I will upload files I need a design - $100" at bounding box center [766, 364] width 117 height 17
select select "upload"
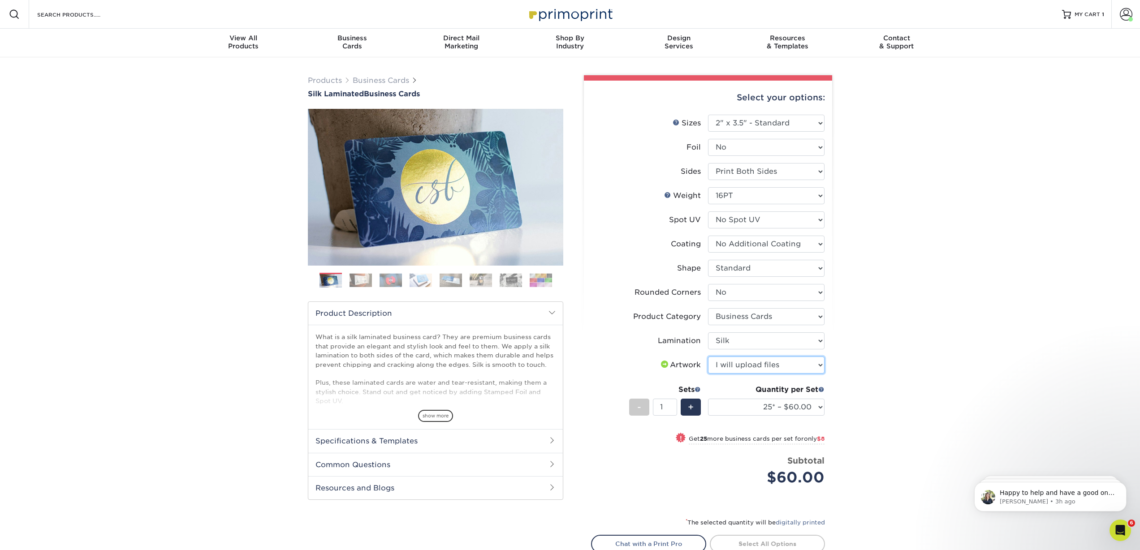
click at [708, 357] on select "Please Select I will upload files I need a design - $100" at bounding box center [766, 365] width 117 height 17
click at [760, 405] on select "25* – $60.00 50* – $68.00 75* – $76.00 100* – $84.00 250* – $92.00 500 – $96.00…" at bounding box center [766, 407] width 117 height 17
select select "500 – $96.00"
click at [708, 399] on select "25* – $60.00 50* – $68.00 75* – $76.00 100* – $84.00 250* – $92.00 500 – $96.00…" at bounding box center [766, 407] width 117 height 17
click at [907, 430] on div "Products Business Cards Silk Laminated Business Cards Previous Next" at bounding box center [570, 339] width 1140 height 564
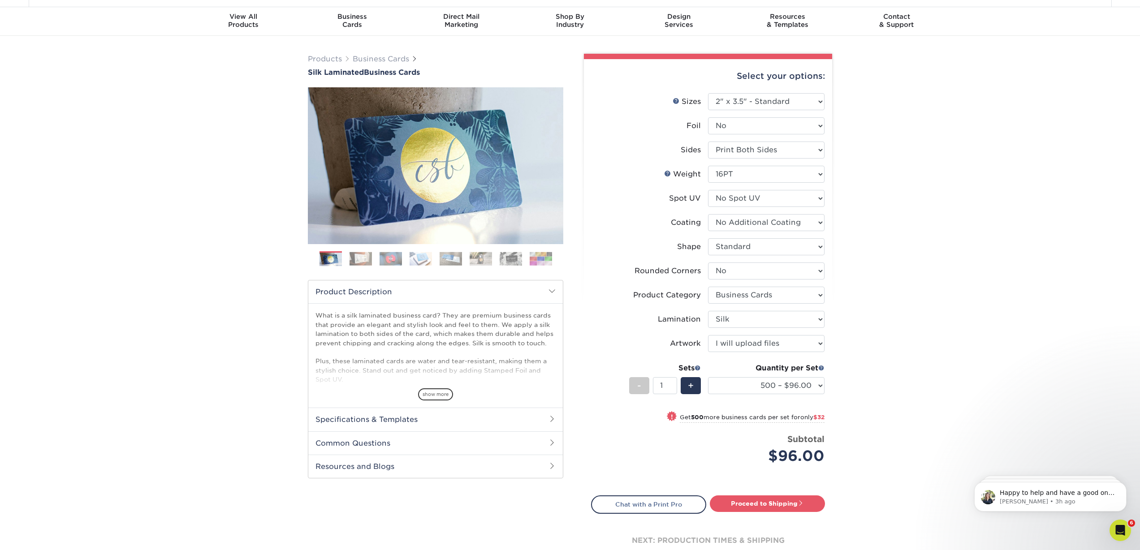
scroll to position [25, 0]
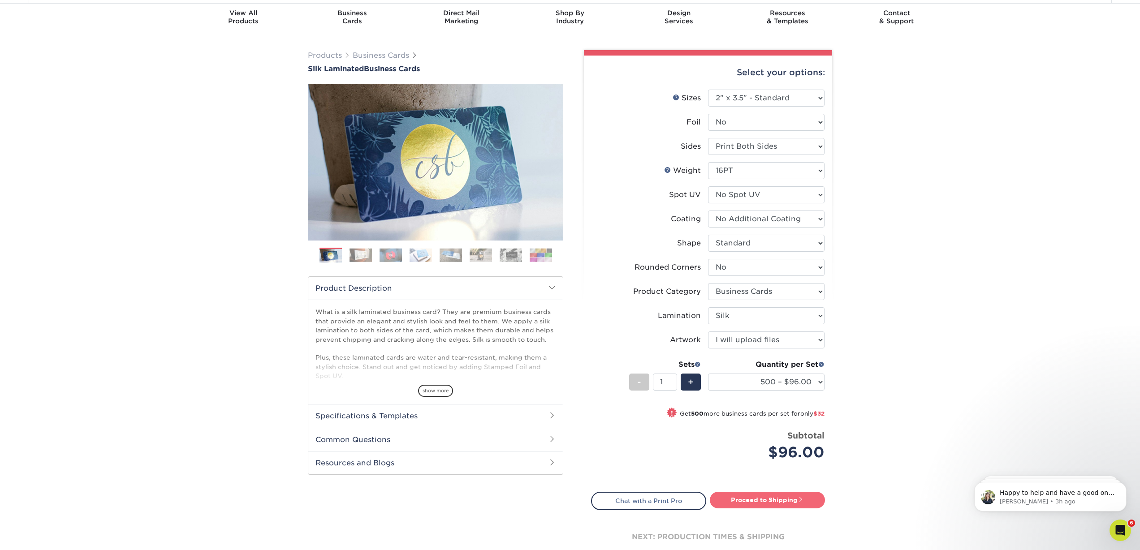
click at [754, 498] on link "Proceed to Shipping" at bounding box center [767, 500] width 115 height 16
type input "Set 1"
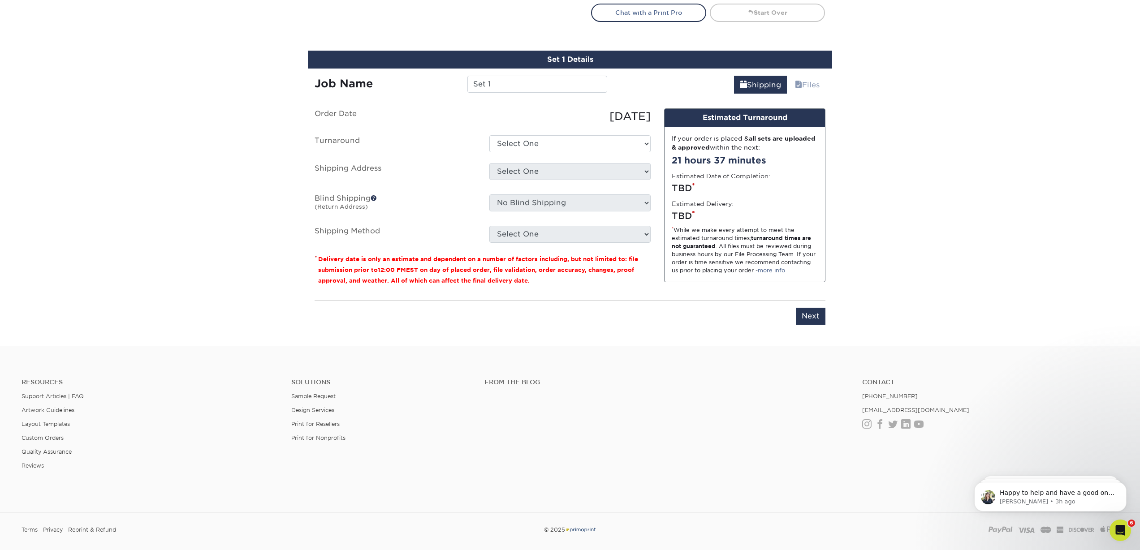
scroll to position [541, 0]
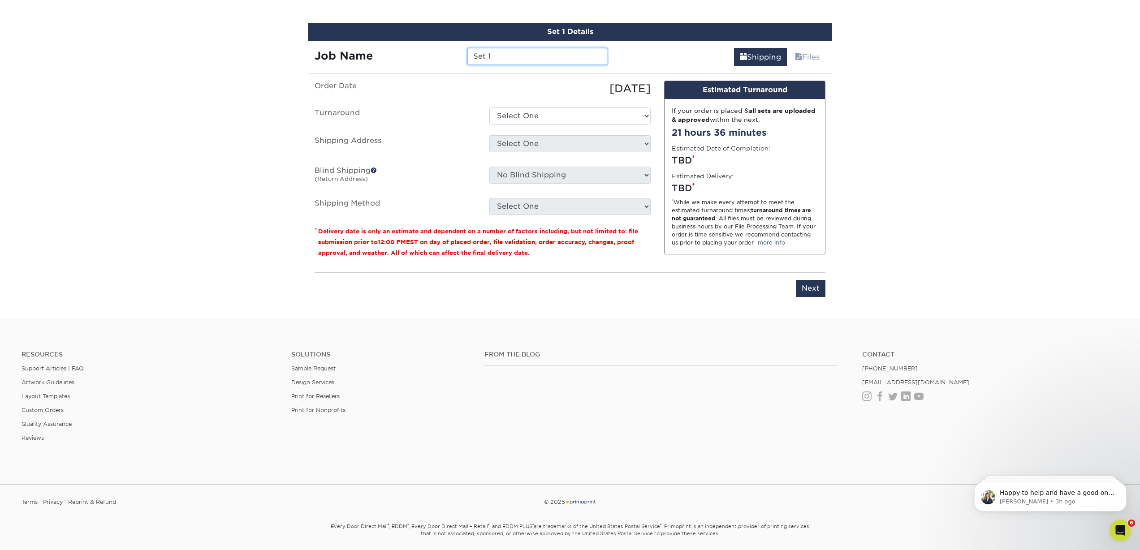
drag, startPoint x: 516, startPoint y: 58, endPoint x: 460, endPoint y: 49, distance: 56.8
click at [460, 49] on div "Job Name Set 1" at bounding box center [461, 56] width 306 height 17
type input "[PERSON_NAME]"
click at [566, 118] on select "Select One 2-4 Business Days 2 Day Next Business Day" at bounding box center [569, 116] width 161 height 17
select select "daeee239-1cf4-403f-860f-e366b9ee29d2"
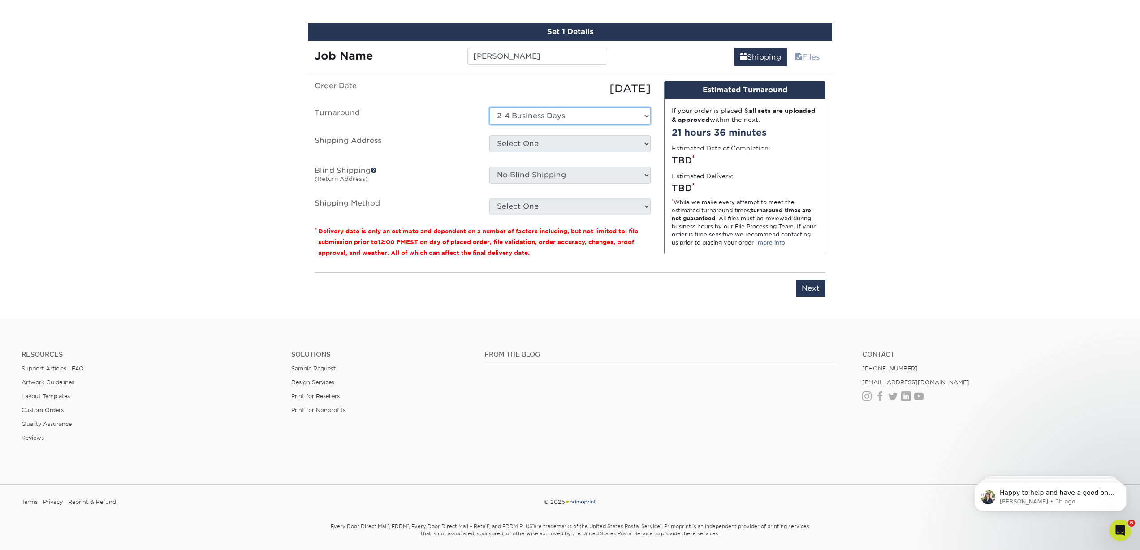
click at [489, 108] on select "Select One 2-4 Business Days 2 Day Next Business Day" at bounding box center [569, 116] width 161 height 17
click at [571, 145] on select "Select One Jeff office + Add New Address" at bounding box center [569, 143] width 161 height 17
select select "277941"
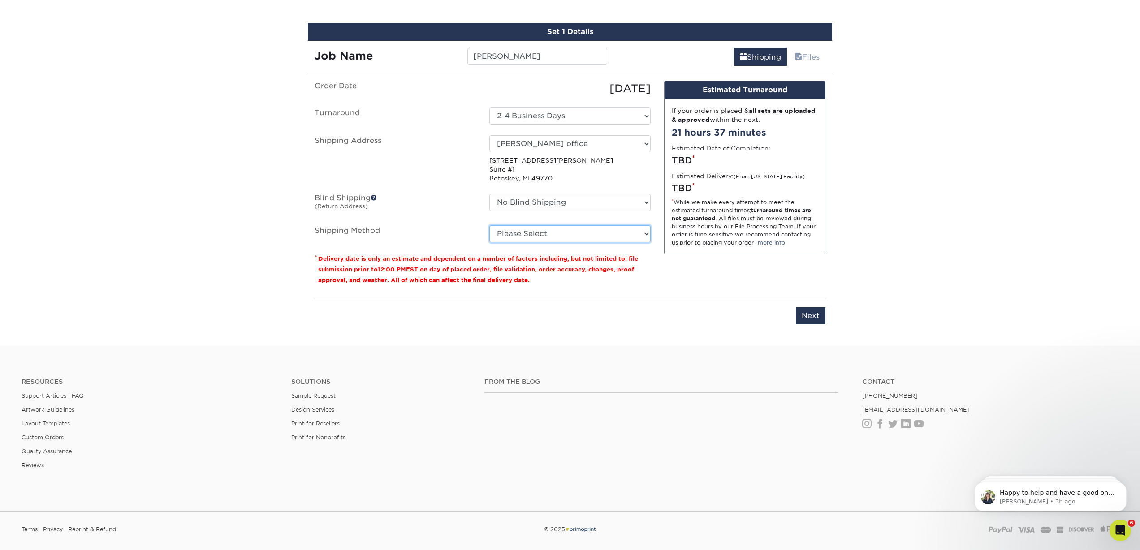
click at [626, 241] on select "Please Select Ground Shipping (+$8.96) 3 Day Shipping Service (+$18.73) 2 Day A…" at bounding box center [569, 233] width 161 height 17
select select "03"
click at [489, 225] on select "Please Select Ground Shipping (+$8.96) 3 Day Shipping Service (+$18.73) 2 Day A…" at bounding box center [569, 233] width 161 height 17
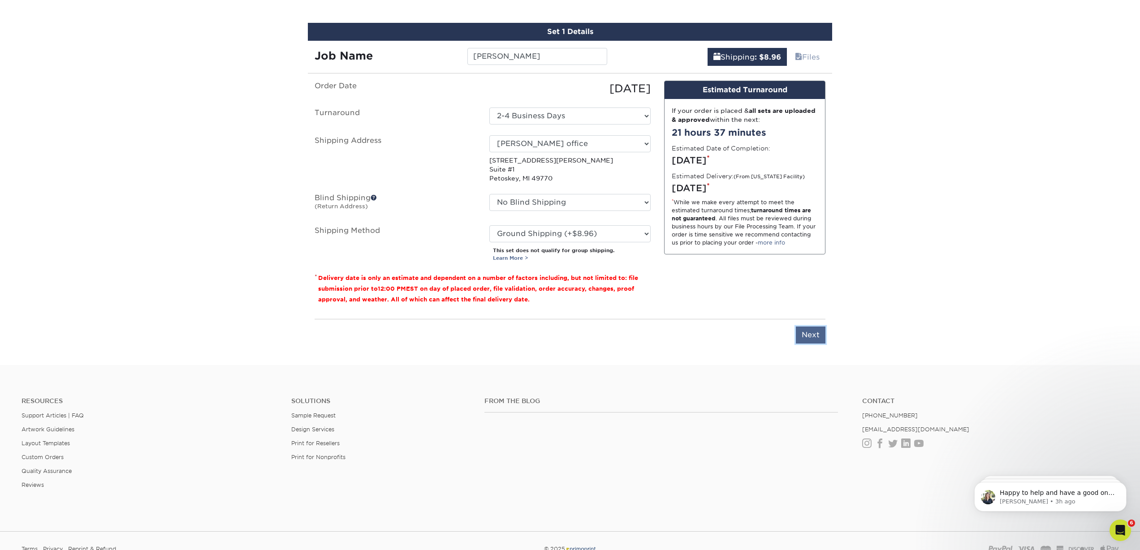
click at [813, 333] on input "Next" at bounding box center [811, 335] width 30 height 17
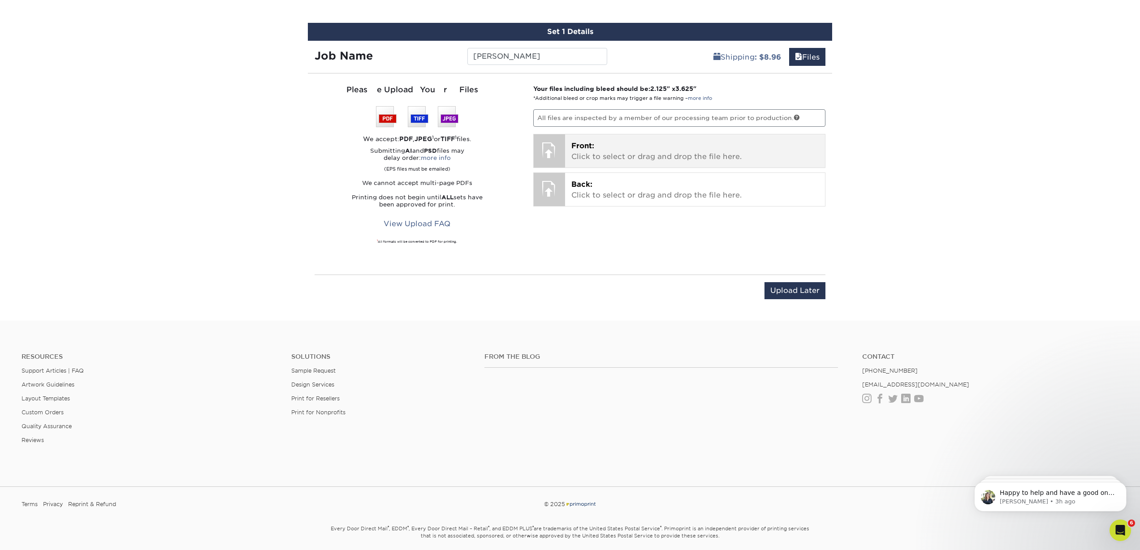
click at [657, 156] on p "Front: Click to select or drag and drop the file here." at bounding box center [695, 152] width 248 height 22
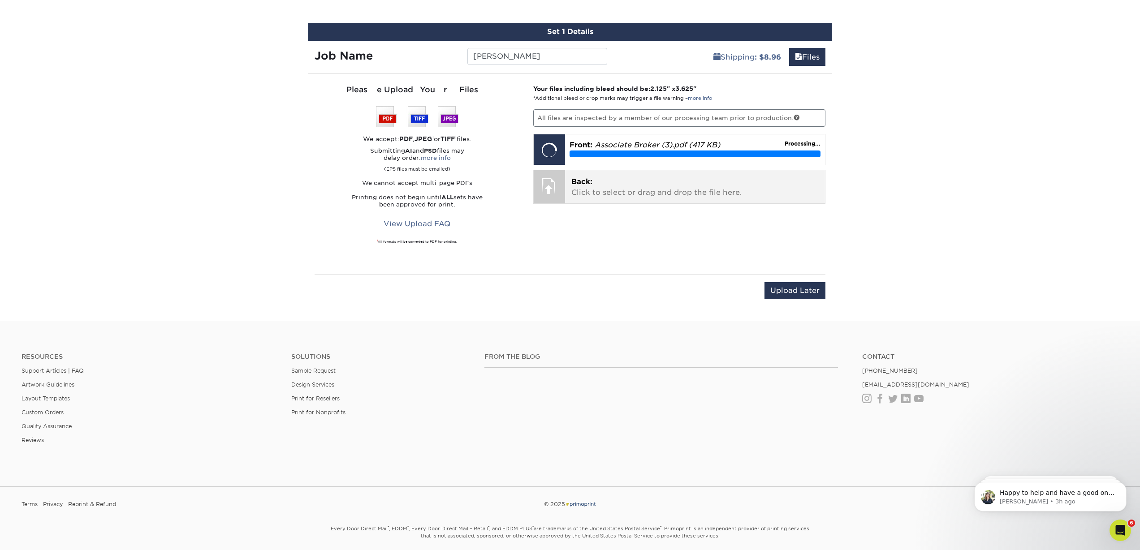
click at [651, 189] on p "Back: Click to select or drag and drop the file here." at bounding box center [695, 188] width 248 height 22
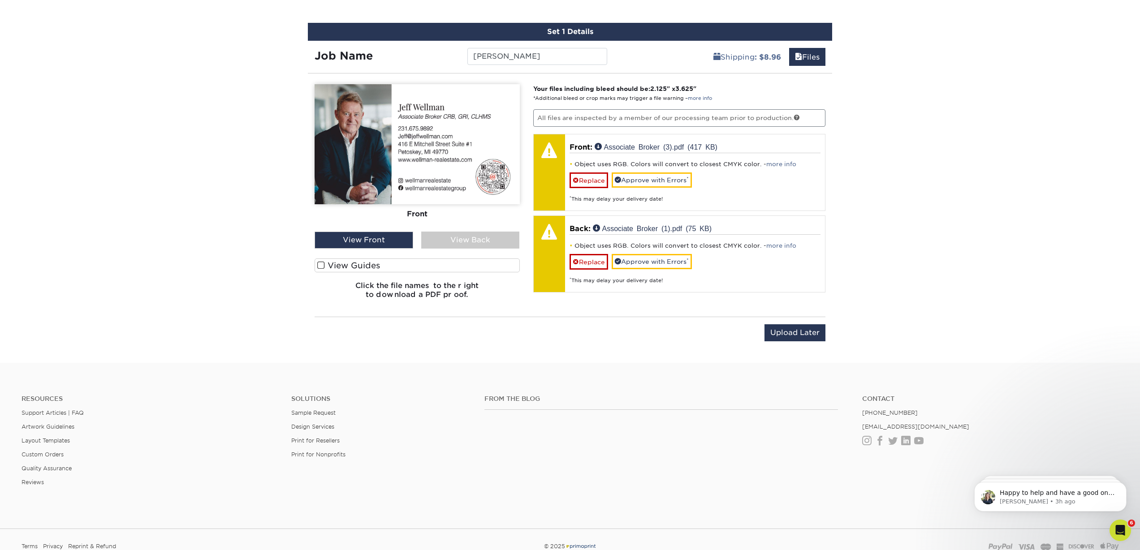
click at [320, 263] on span at bounding box center [321, 265] width 8 height 9
click at [0, 0] on input "View Guides" at bounding box center [0, 0] width 0 height 0
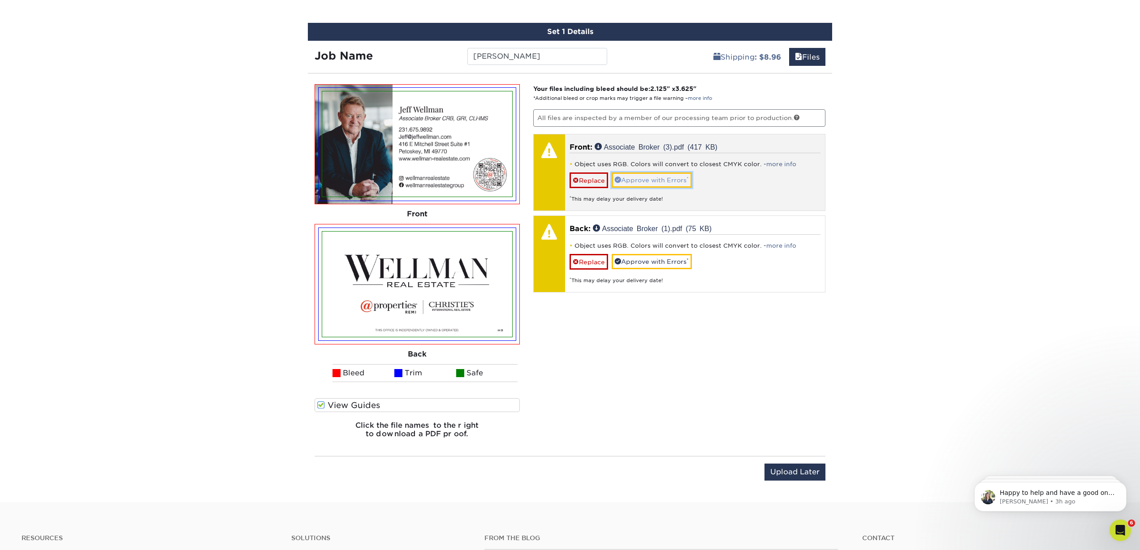
click at [626, 177] on link "Approve with Errors *" at bounding box center [652, 180] width 80 height 15
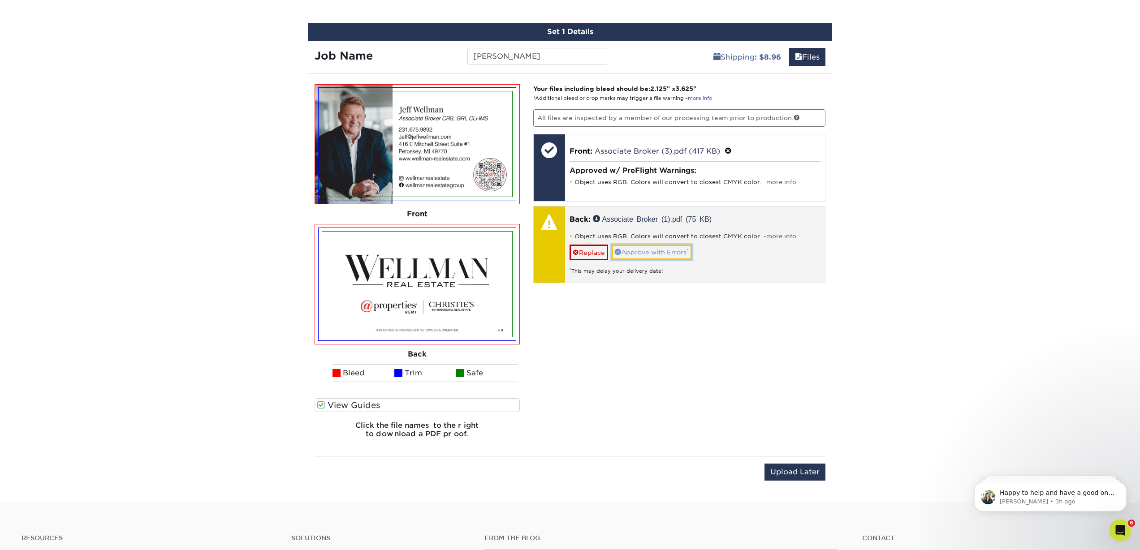
click at [642, 251] on link "Approve with Errors *" at bounding box center [652, 252] width 80 height 15
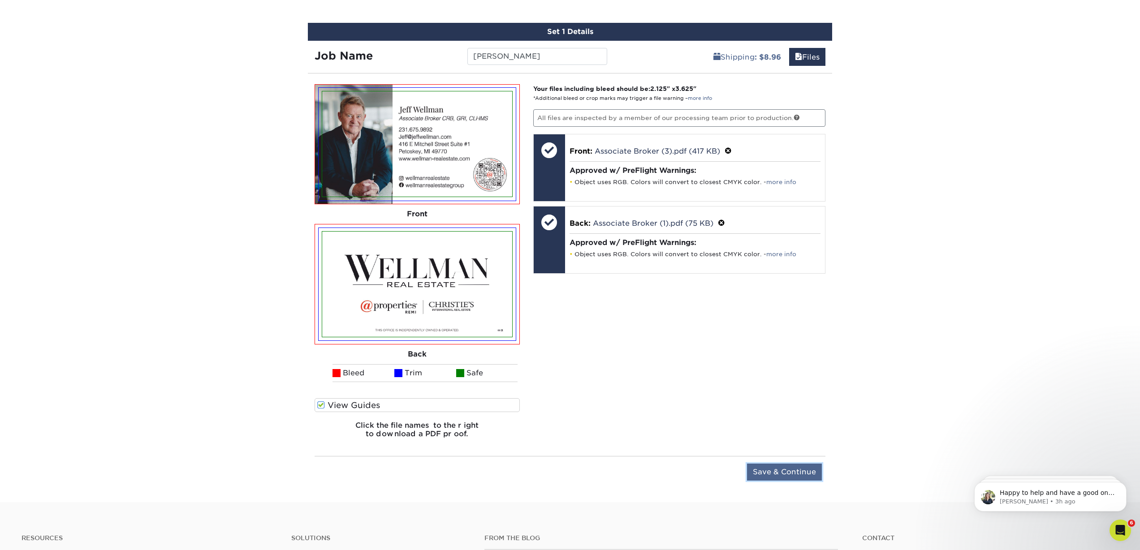
click at [784, 472] on input "Save & Continue" at bounding box center [784, 472] width 75 height 17
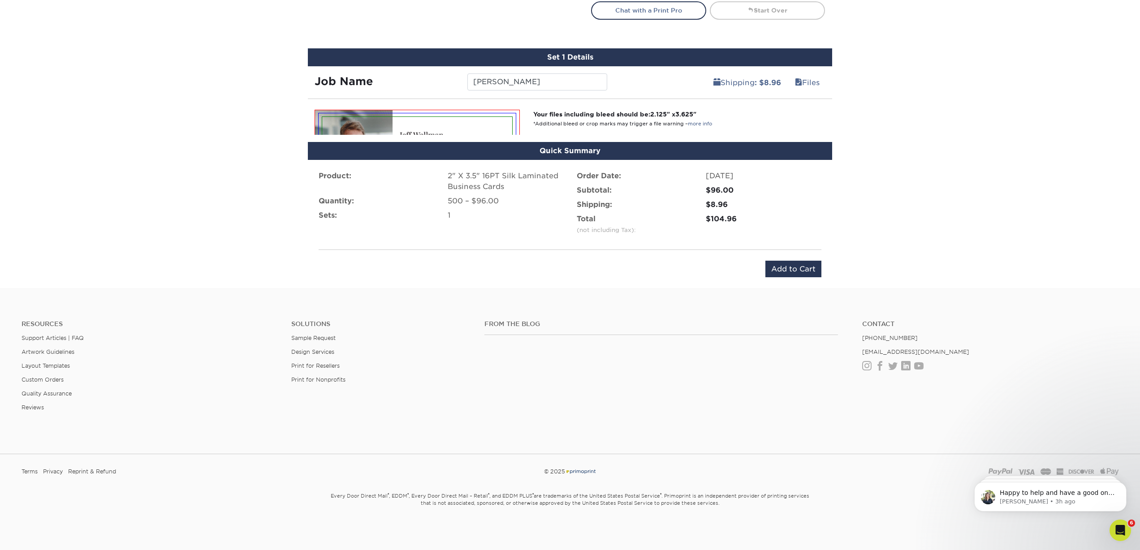
scroll to position [491, 0]
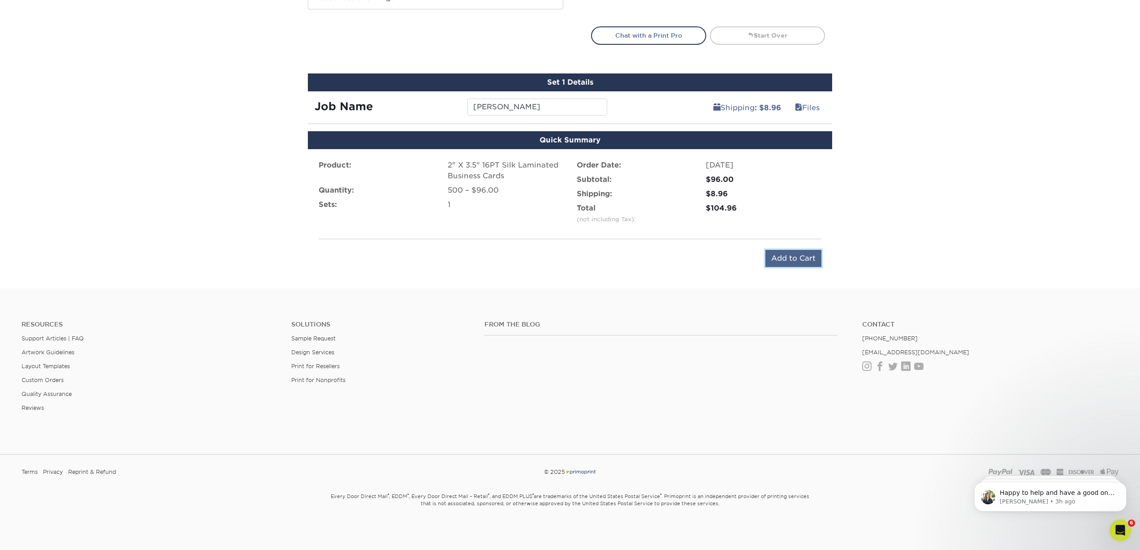
click at [796, 261] on input "Add to Cart" at bounding box center [793, 258] width 56 height 17
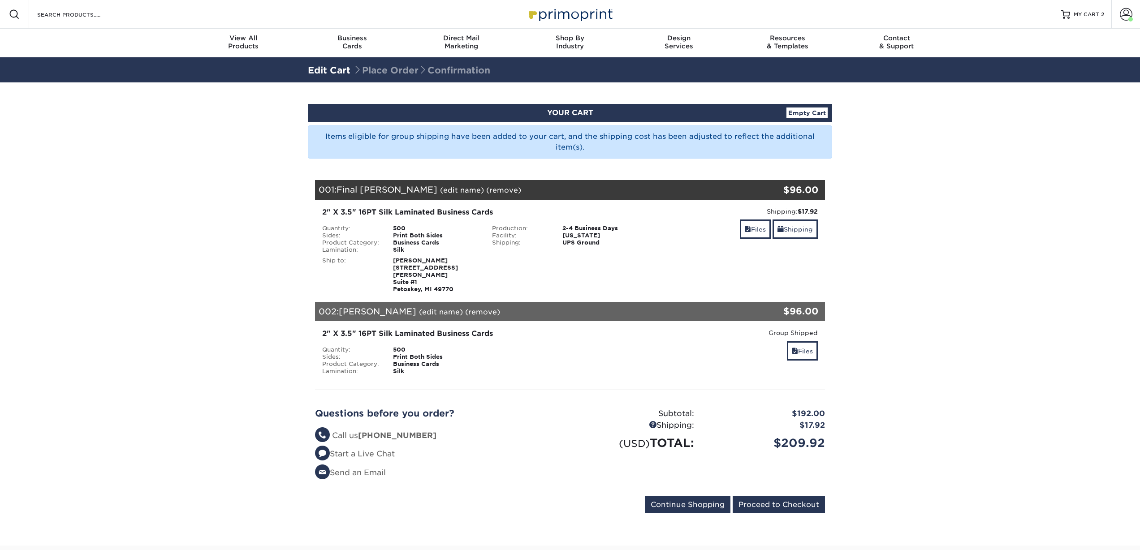
click at [486, 191] on link "(remove)" at bounding box center [503, 190] width 35 height 9
click at [663, 188] on link "Yes" at bounding box center [669, 190] width 13 height 9
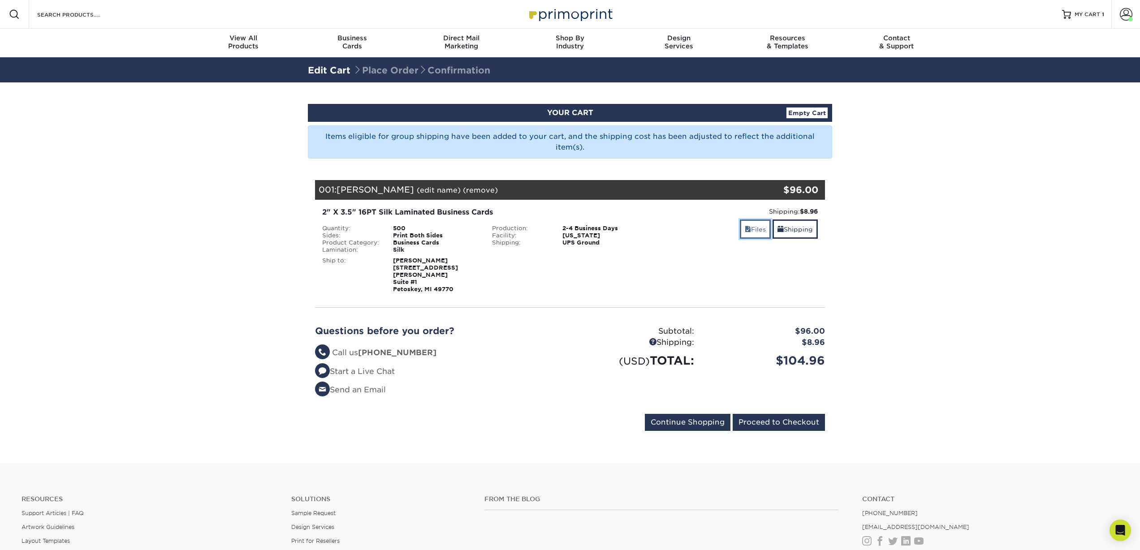
click at [755, 232] on link "Files" at bounding box center [755, 229] width 31 height 19
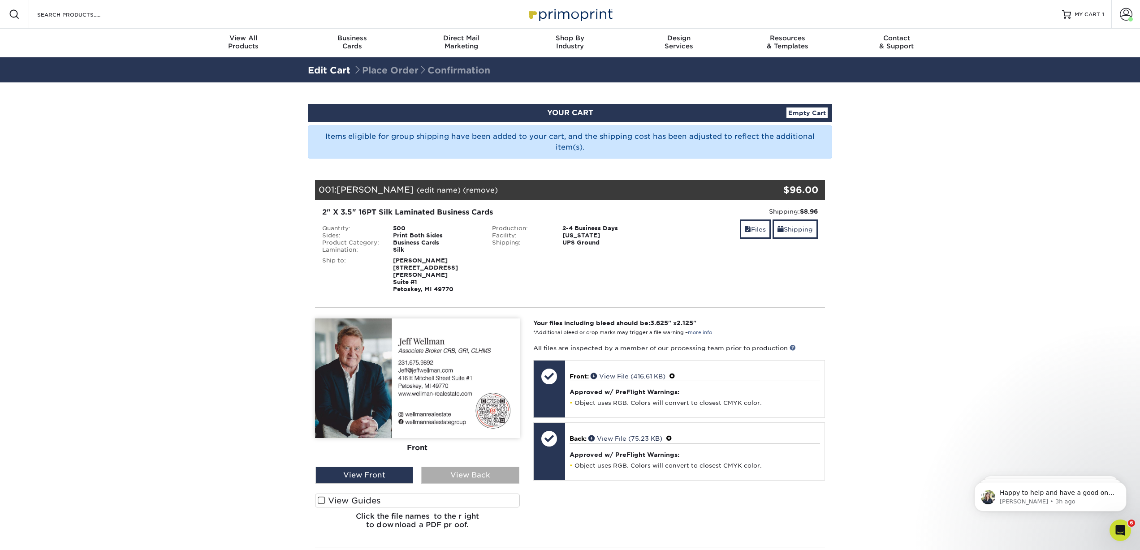
click at [471, 467] on div "View Back" at bounding box center [470, 475] width 98 height 17
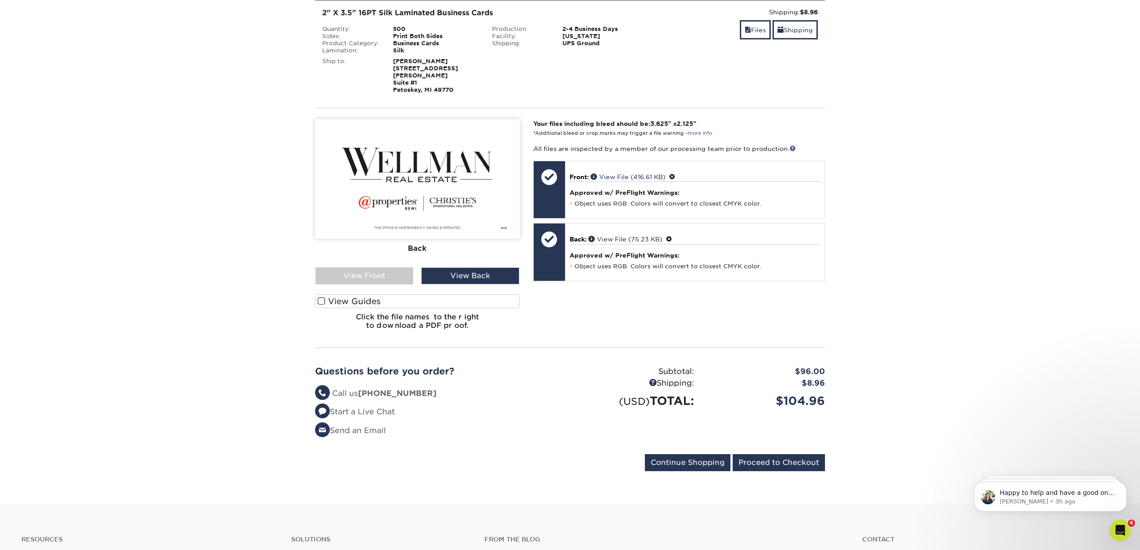
scroll to position [200, 0]
click at [791, 454] on input "Proceed to Checkout" at bounding box center [779, 462] width 92 height 17
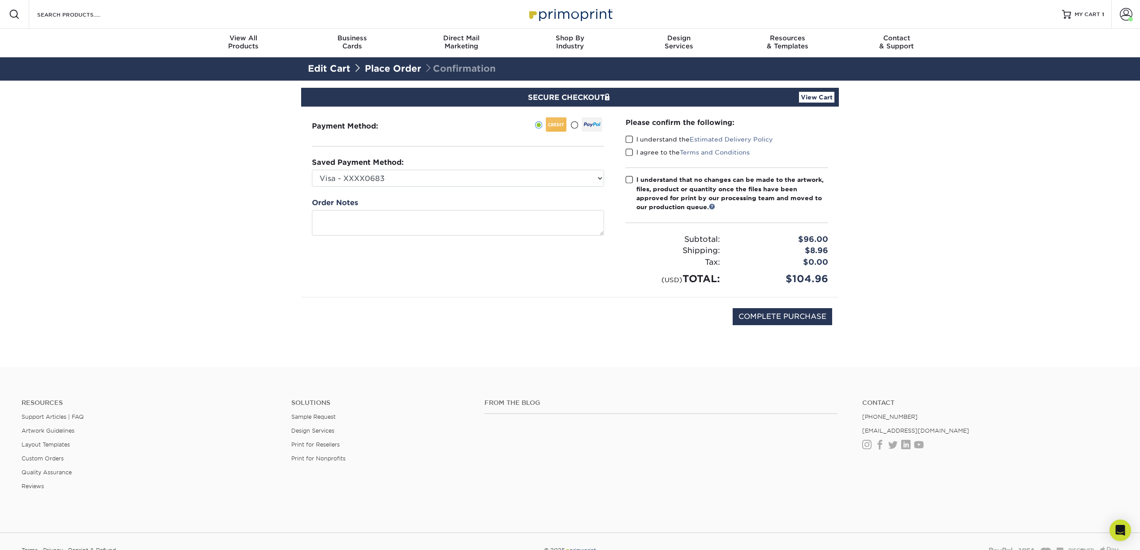
click at [631, 138] on span at bounding box center [630, 139] width 8 height 9
click at [0, 0] on input "I understand the Estimated Delivery Policy" at bounding box center [0, 0] width 0 height 0
click at [630, 152] on span at bounding box center [630, 152] width 8 height 9
click at [0, 0] on input "I agree to the Terms and Conditions" at bounding box center [0, 0] width 0 height 0
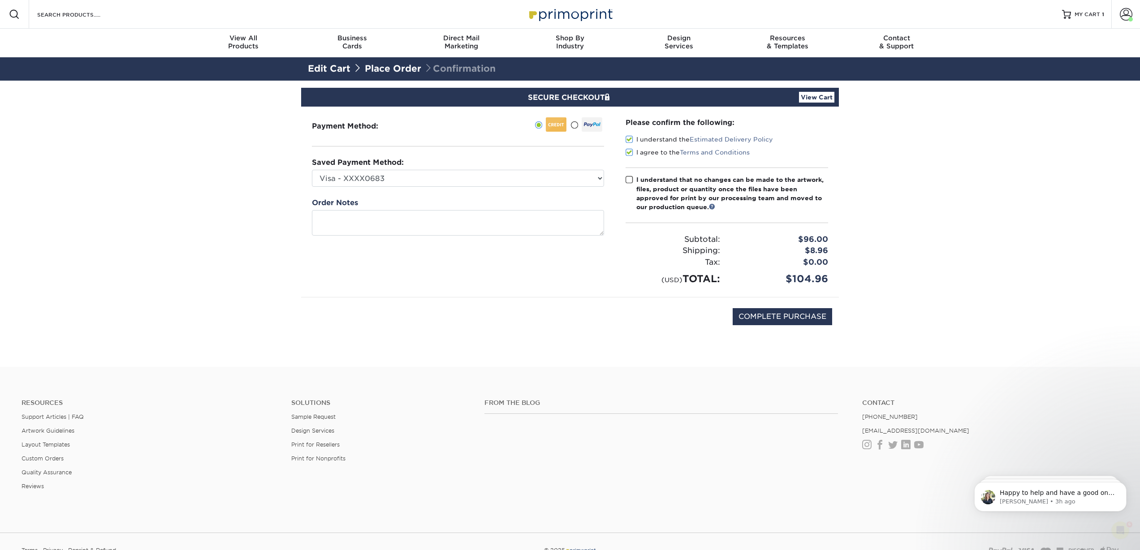
click at [629, 180] on span at bounding box center [630, 180] width 8 height 9
click at [0, 0] on input "I understand that no changes can be made to the artwork, files, product or quan…" at bounding box center [0, 0] width 0 height 0
click at [792, 316] on input "COMPLETE PURCHASE" at bounding box center [782, 316] width 99 height 17
type input "PROCESSING, PLEASE WAIT..."
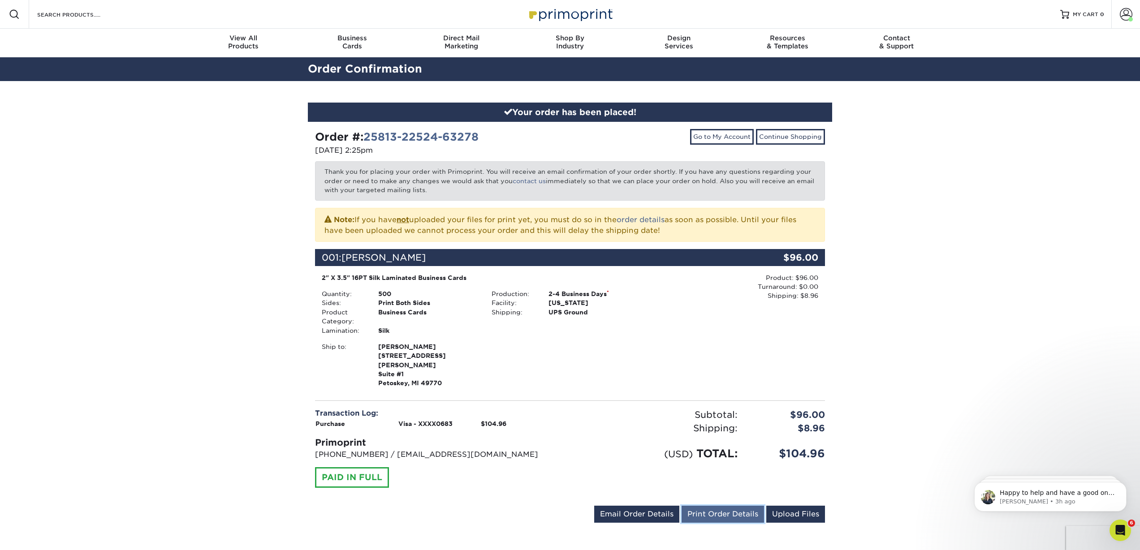
click at [727, 506] on link "Print Order Details" at bounding box center [723, 514] width 82 height 17
